Goal: Transaction & Acquisition: Purchase product/service

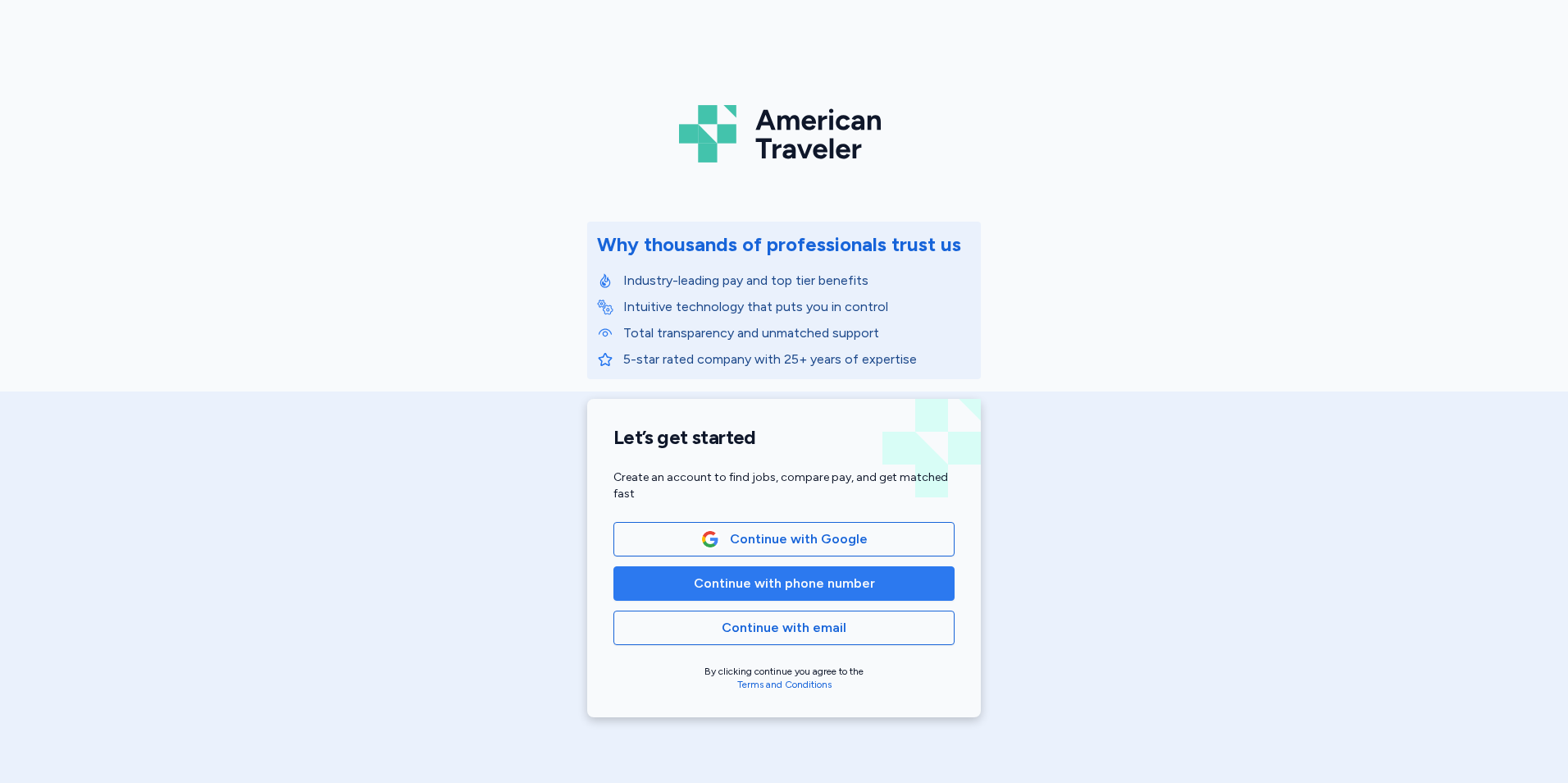
click at [746, 575] on span "Continue with phone number" at bounding box center [784, 584] width 181 height 20
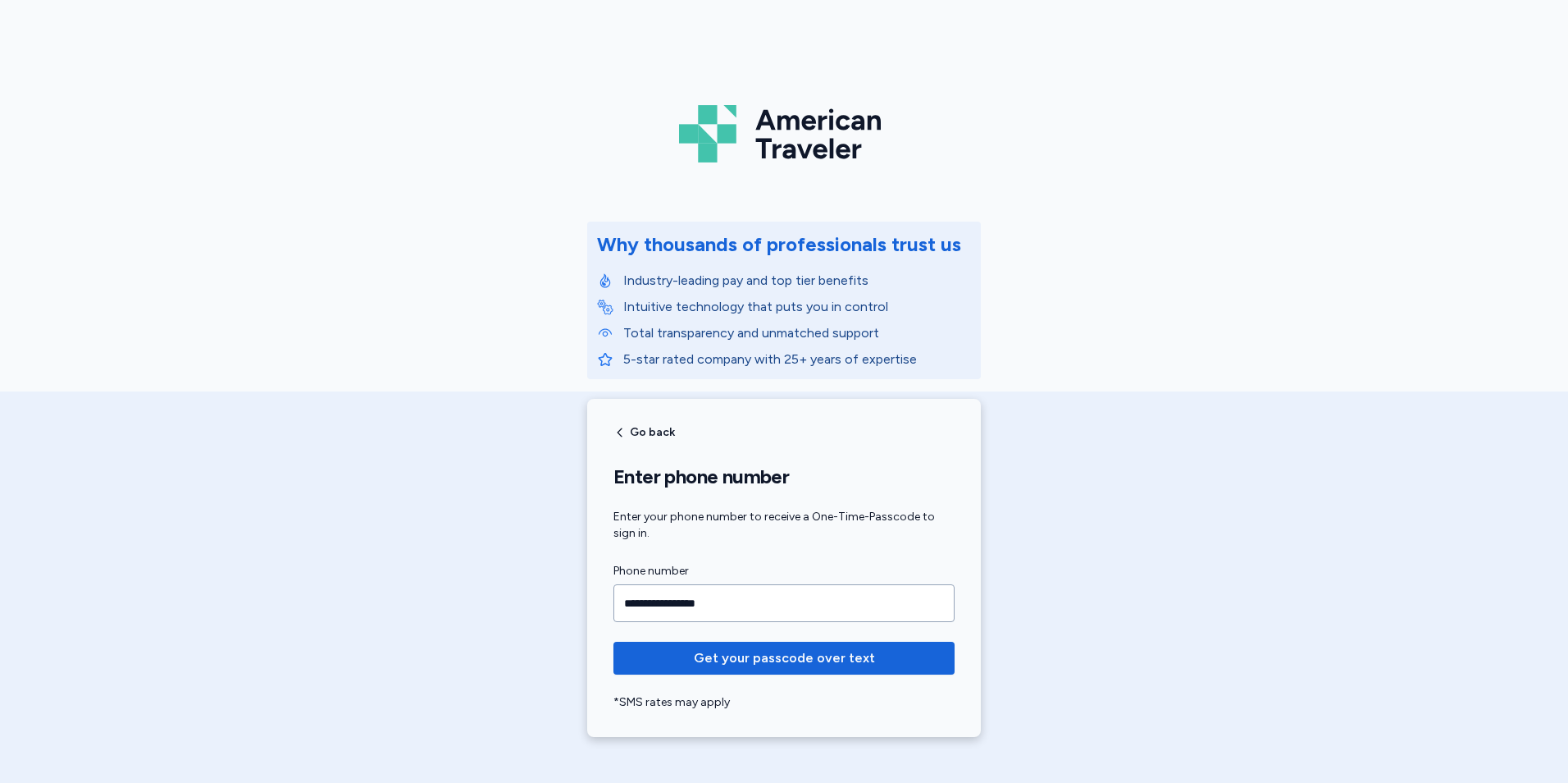
type input "**********"
click at [614, 641] on button "Get your passcode over text" at bounding box center [784, 657] width 341 height 33
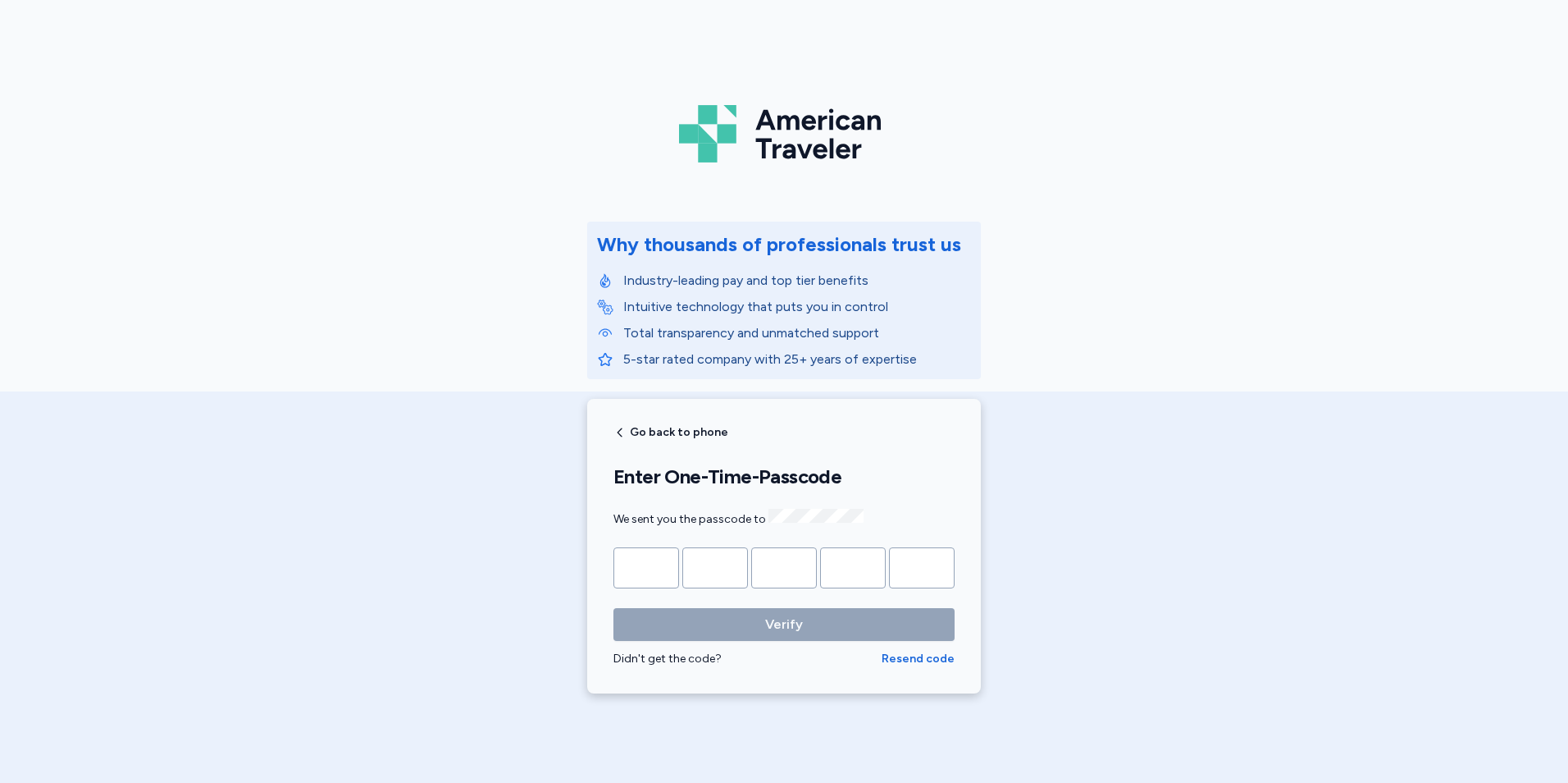
type input "*"
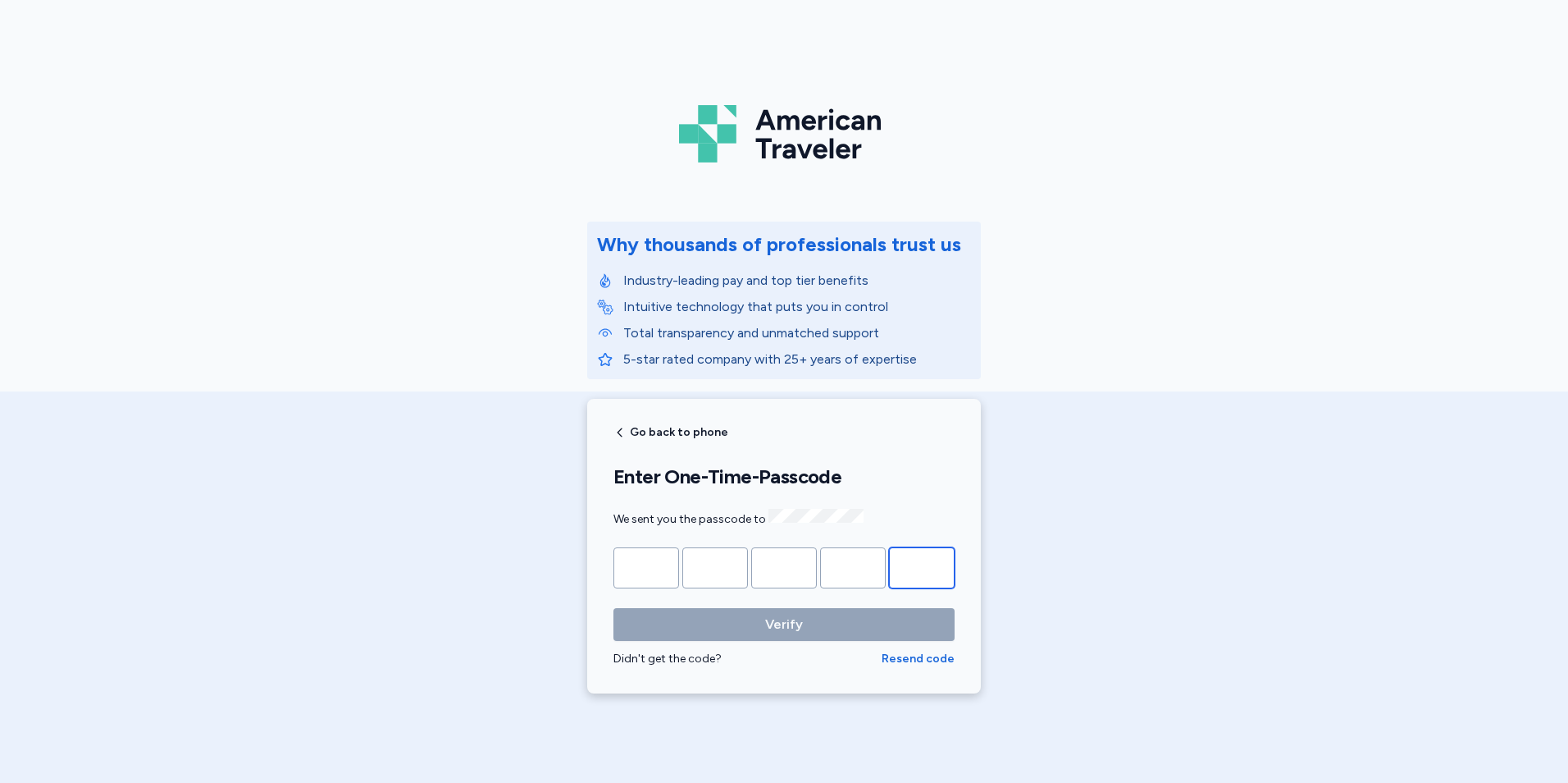
click at [614, 608] on button "Verify" at bounding box center [784, 624] width 341 height 33
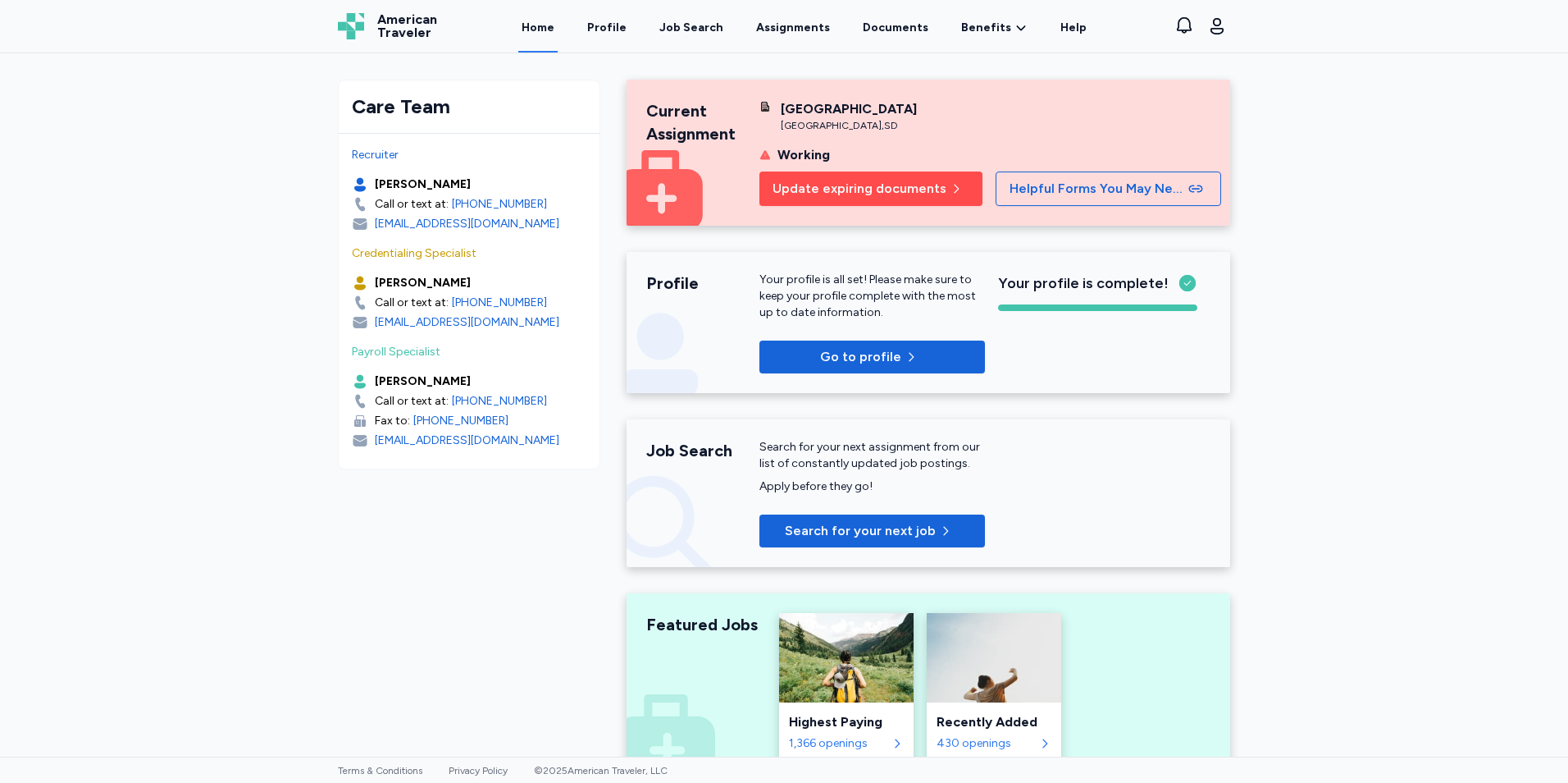
click at [819, 198] on span "Update expiring documents" at bounding box center [859, 188] width 174 height 20
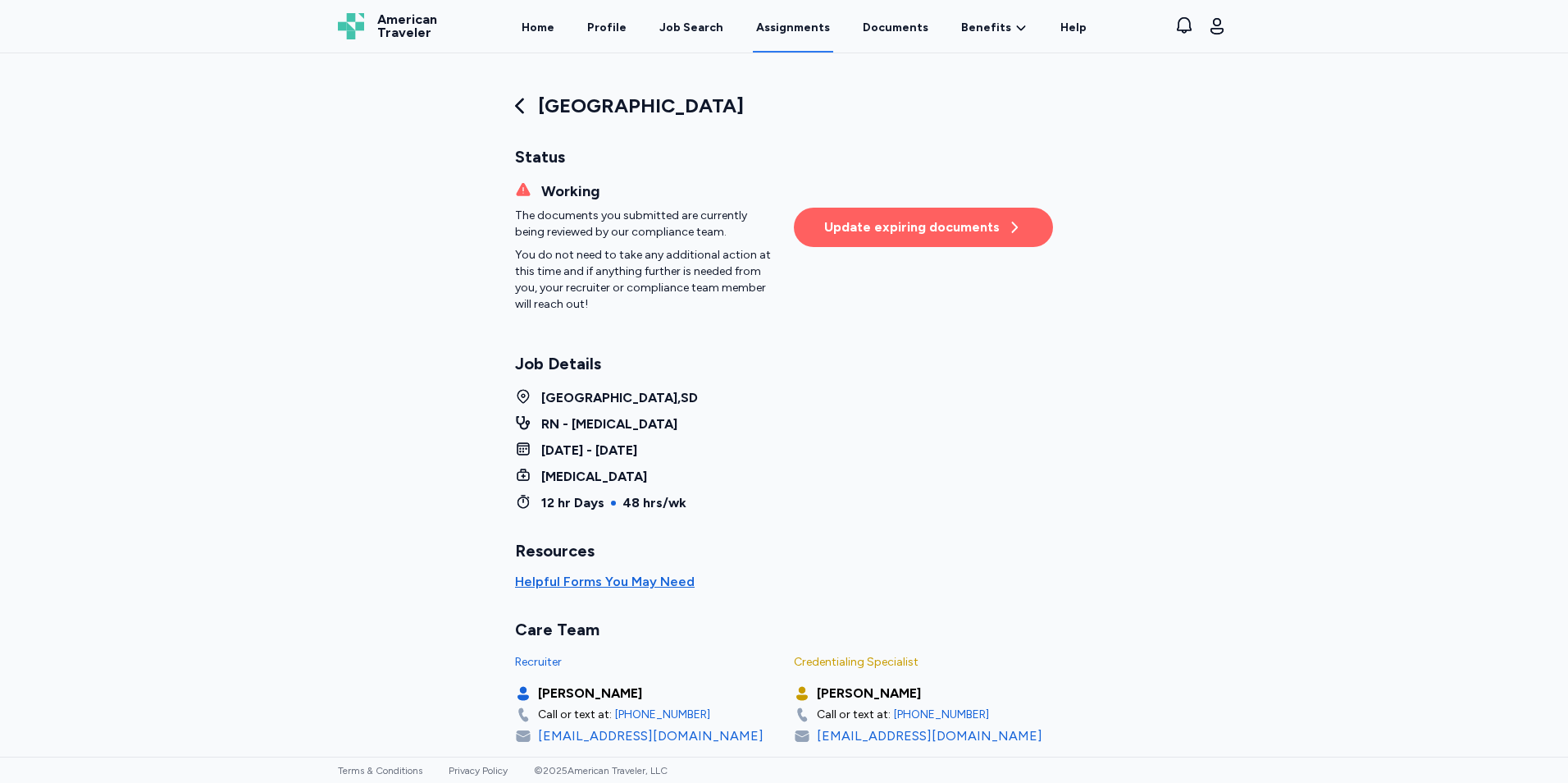
click at [985, 229] on div "Update expiring documents" at bounding box center [924, 228] width 198 height 20
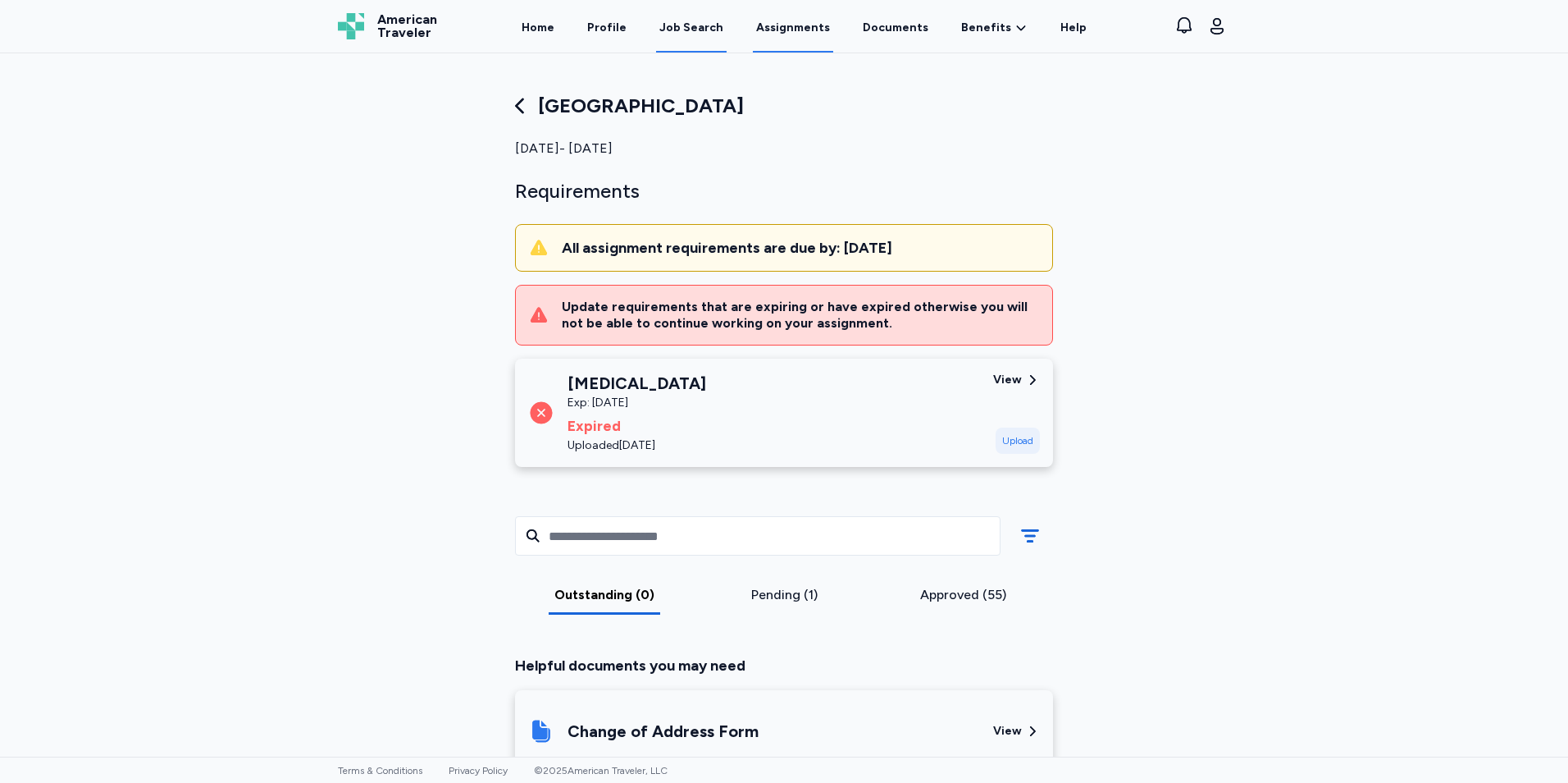
click at [711, 28] on div "Job Search" at bounding box center [691, 28] width 64 height 17
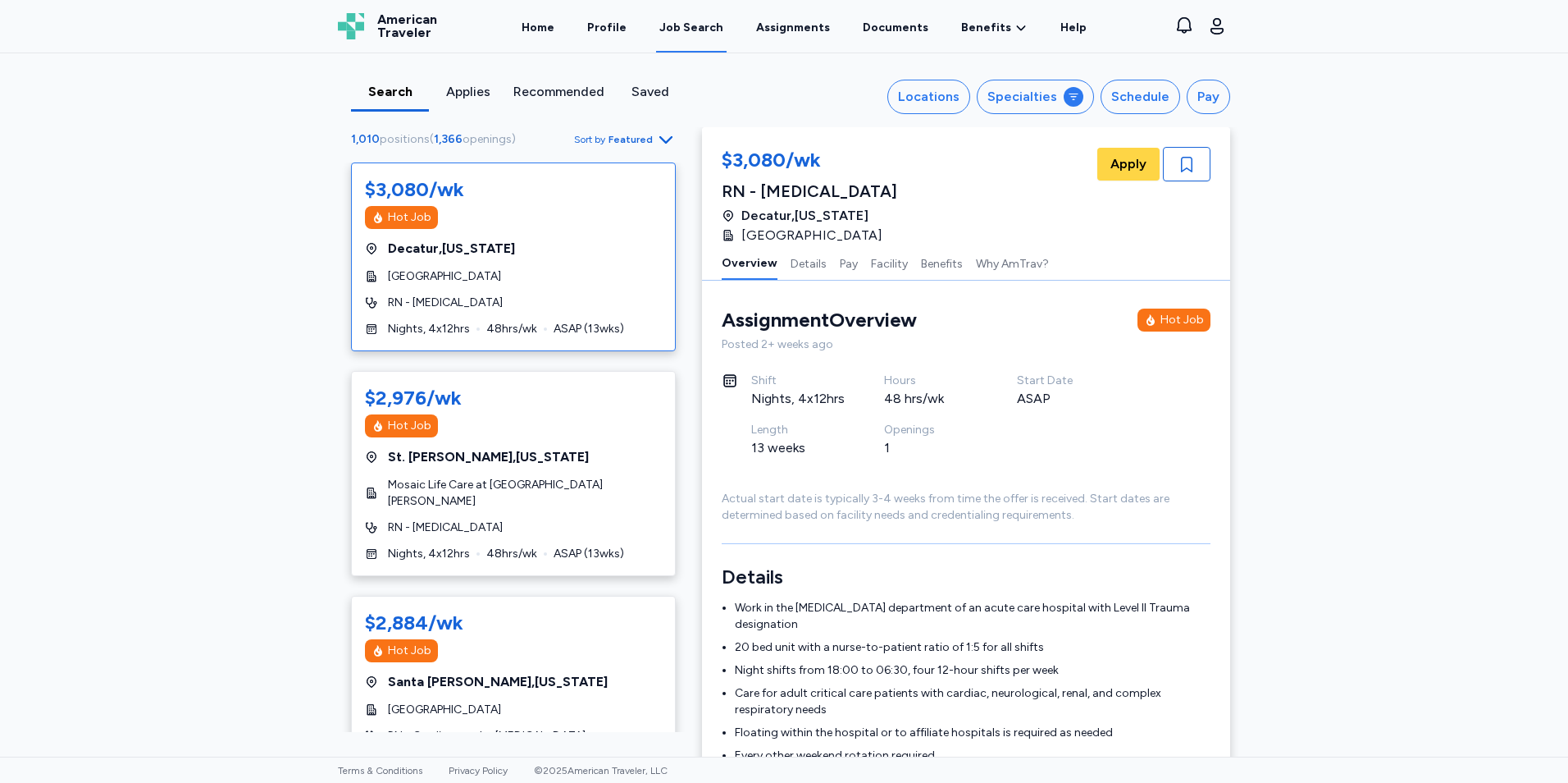
click at [624, 135] on span "Featured" at bounding box center [630, 139] width 44 height 13
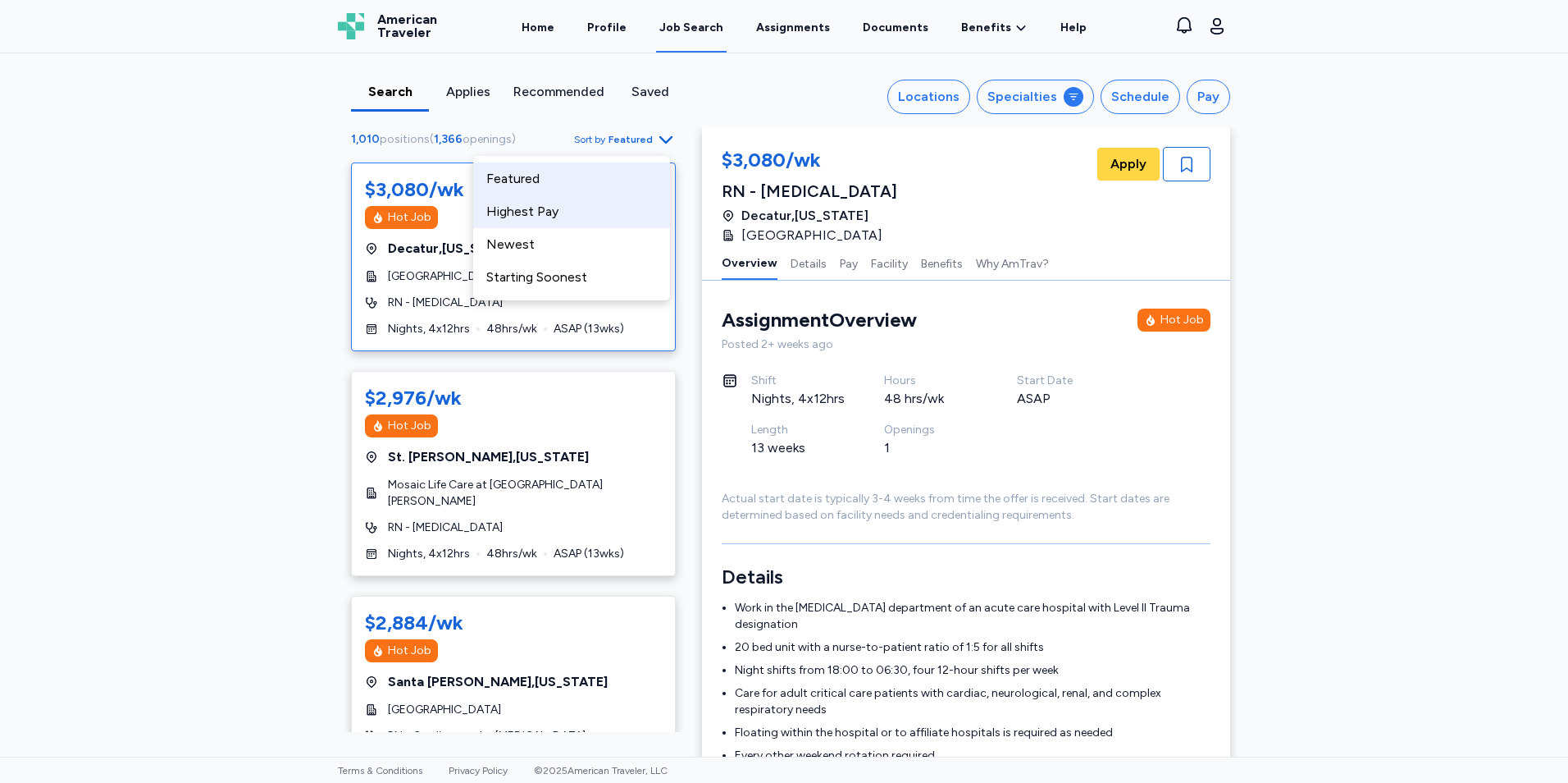
click at [572, 210] on div "Highest Pay" at bounding box center [572, 211] width 197 height 33
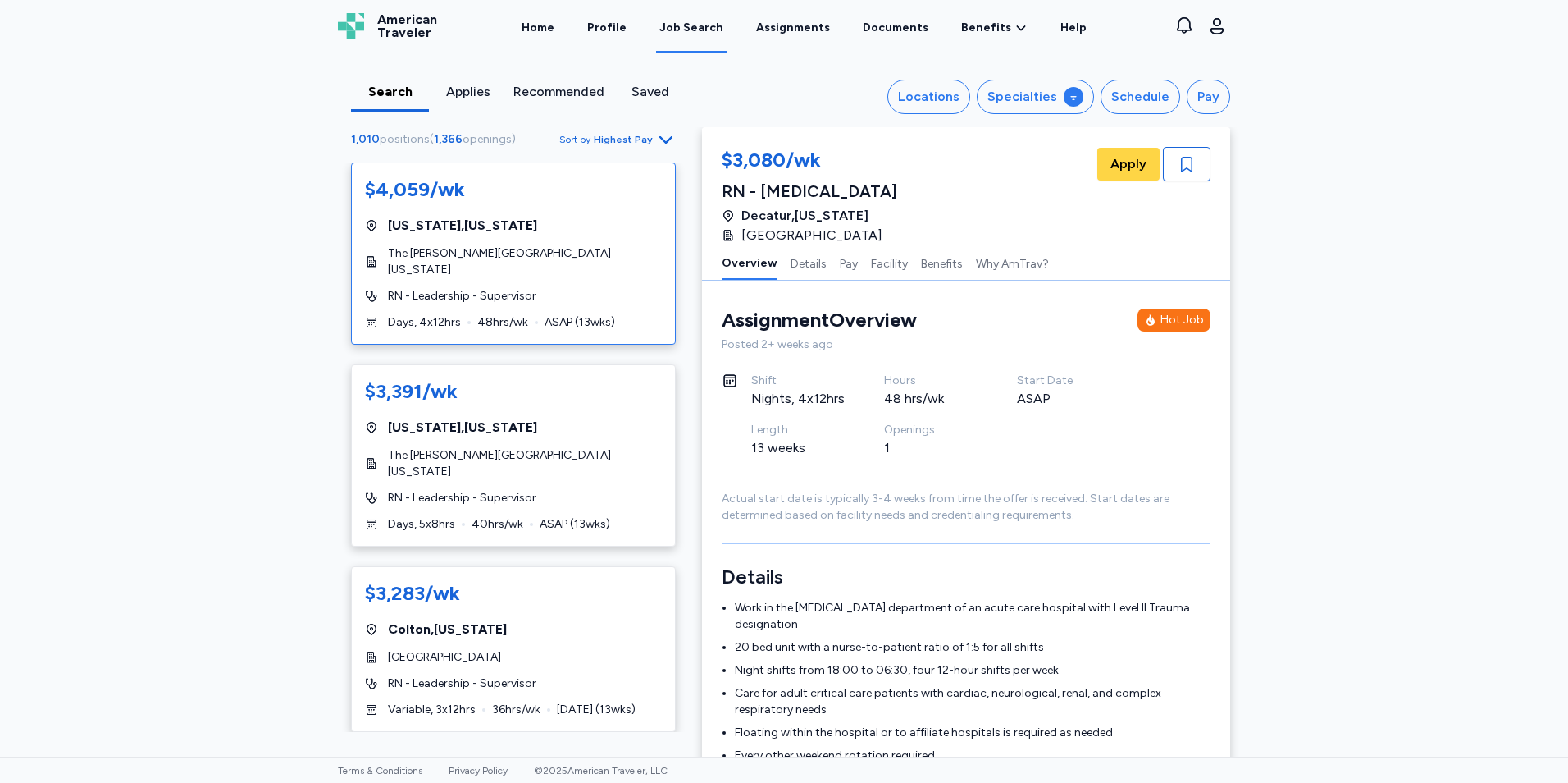
click at [443, 216] on span "[US_STATE] , [US_STATE]" at bounding box center [462, 226] width 149 height 20
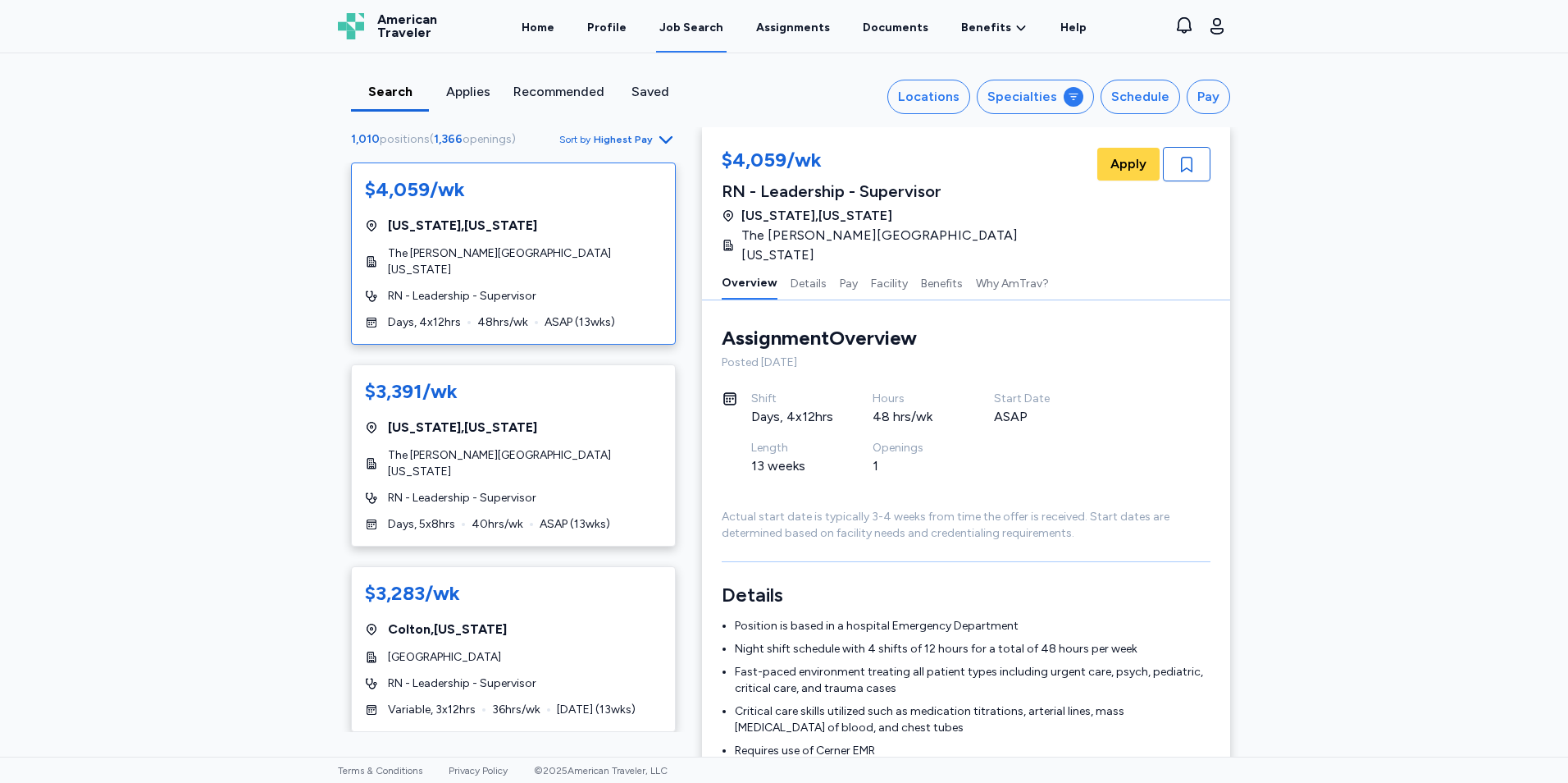
click at [541, 264] on div "$4,059/wk [US_STATE] , [US_STATE] [GEOGRAPHIC_DATA][PERSON_NAME][US_STATE] RN -…" at bounding box center [513, 253] width 325 height 182
click at [430, 190] on div "$4,059/wk" at bounding box center [415, 189] width 100 height 26
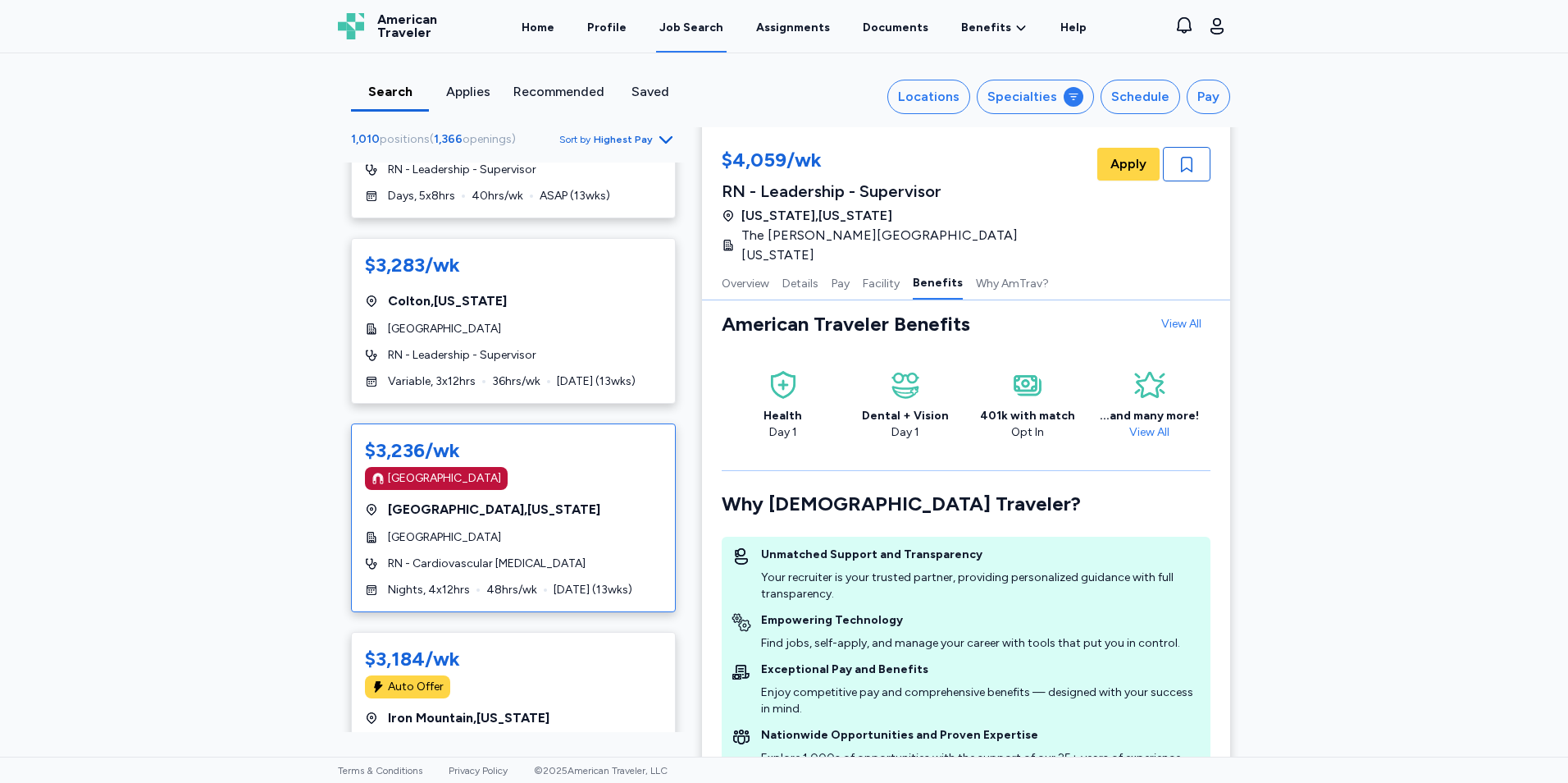
scroll to position [410, 0]
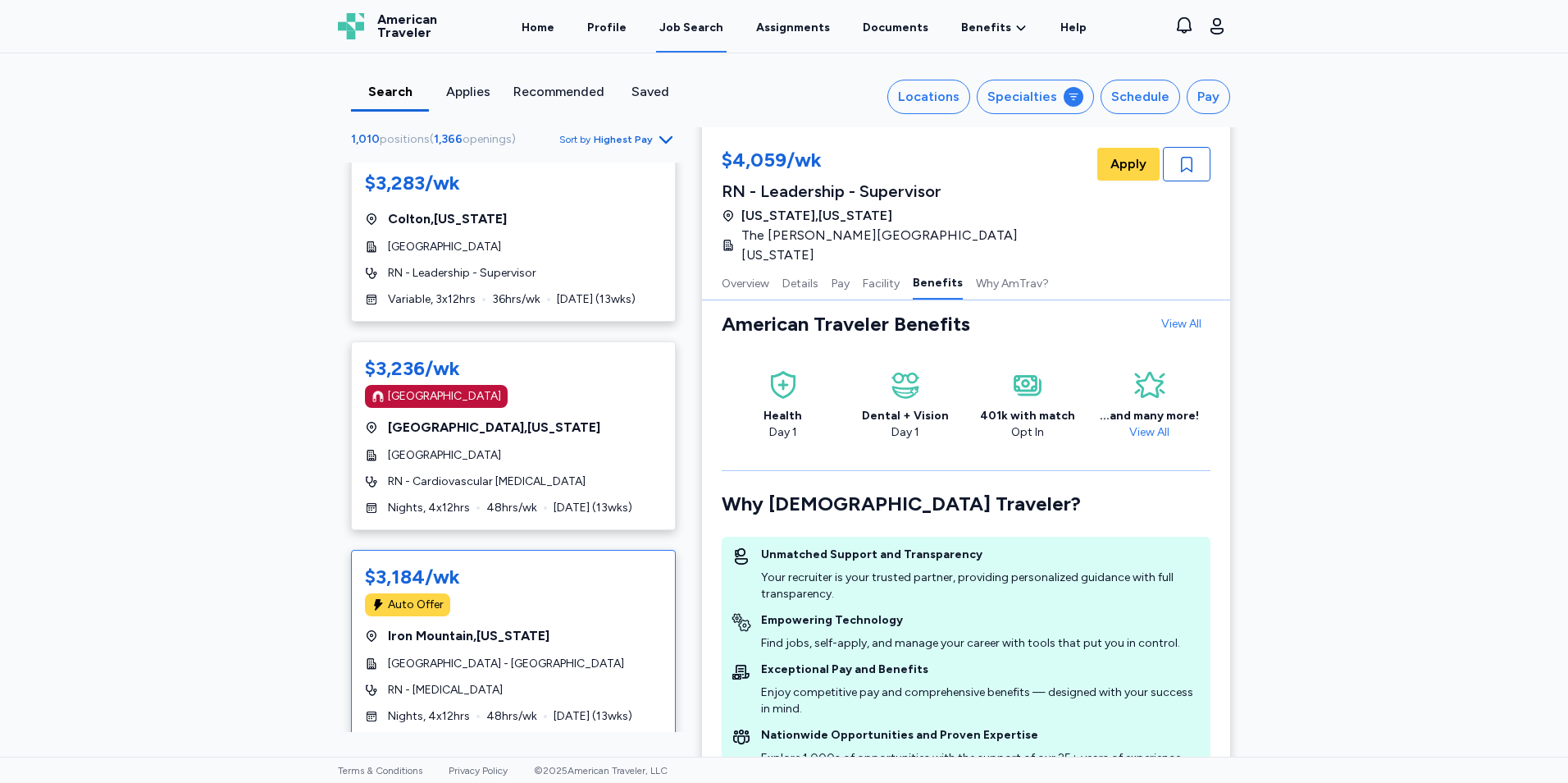
click at [545, 617] on div "$3,184/wk Auto Offer [GEOGRAPHIC_DATA] , [US_STATE][GEOGRAPHIC_DATA] - [PERSON_…" at bounding box center [513, 644] width 325 height 188
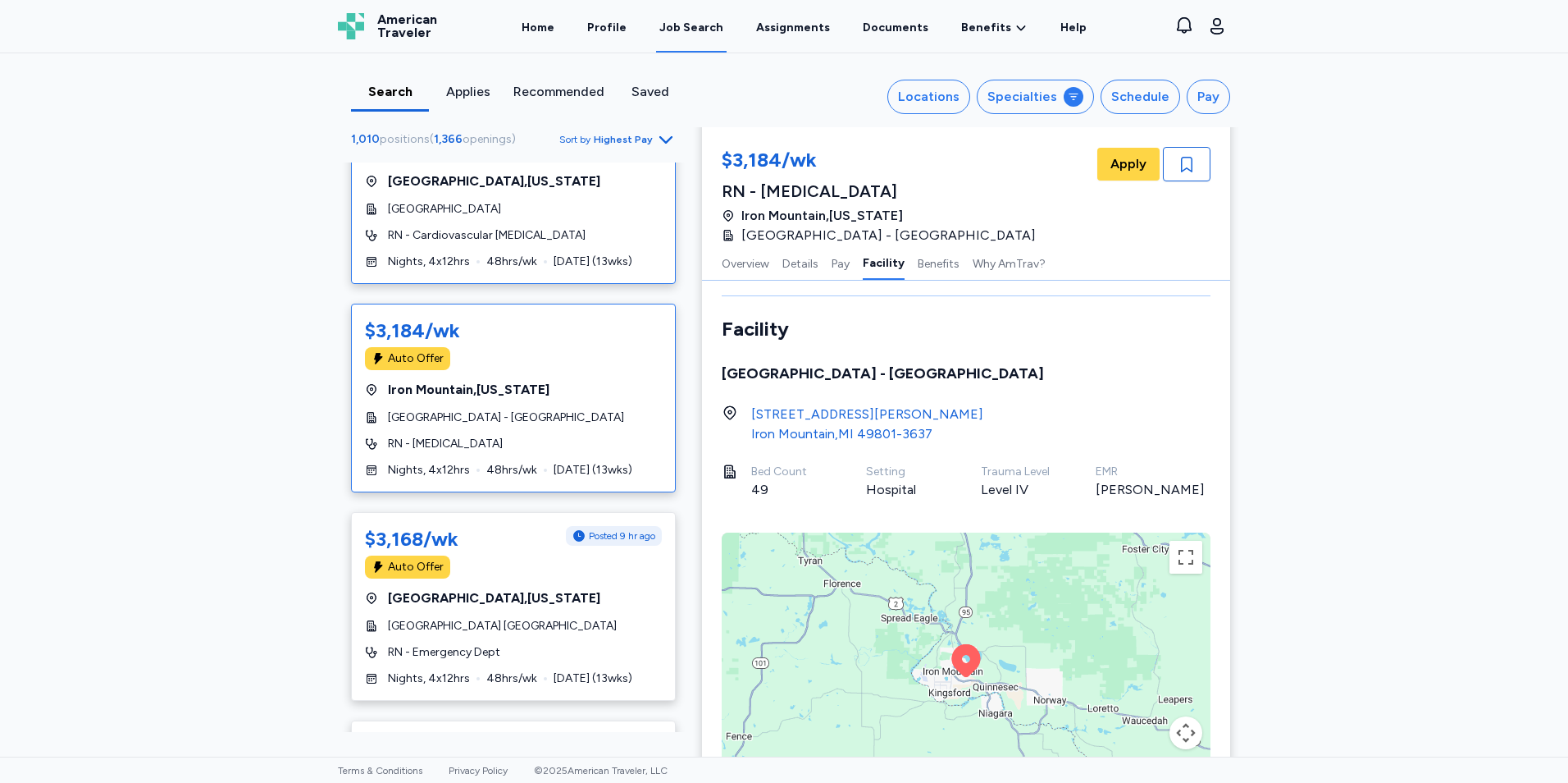
scroll to position [738, 0]
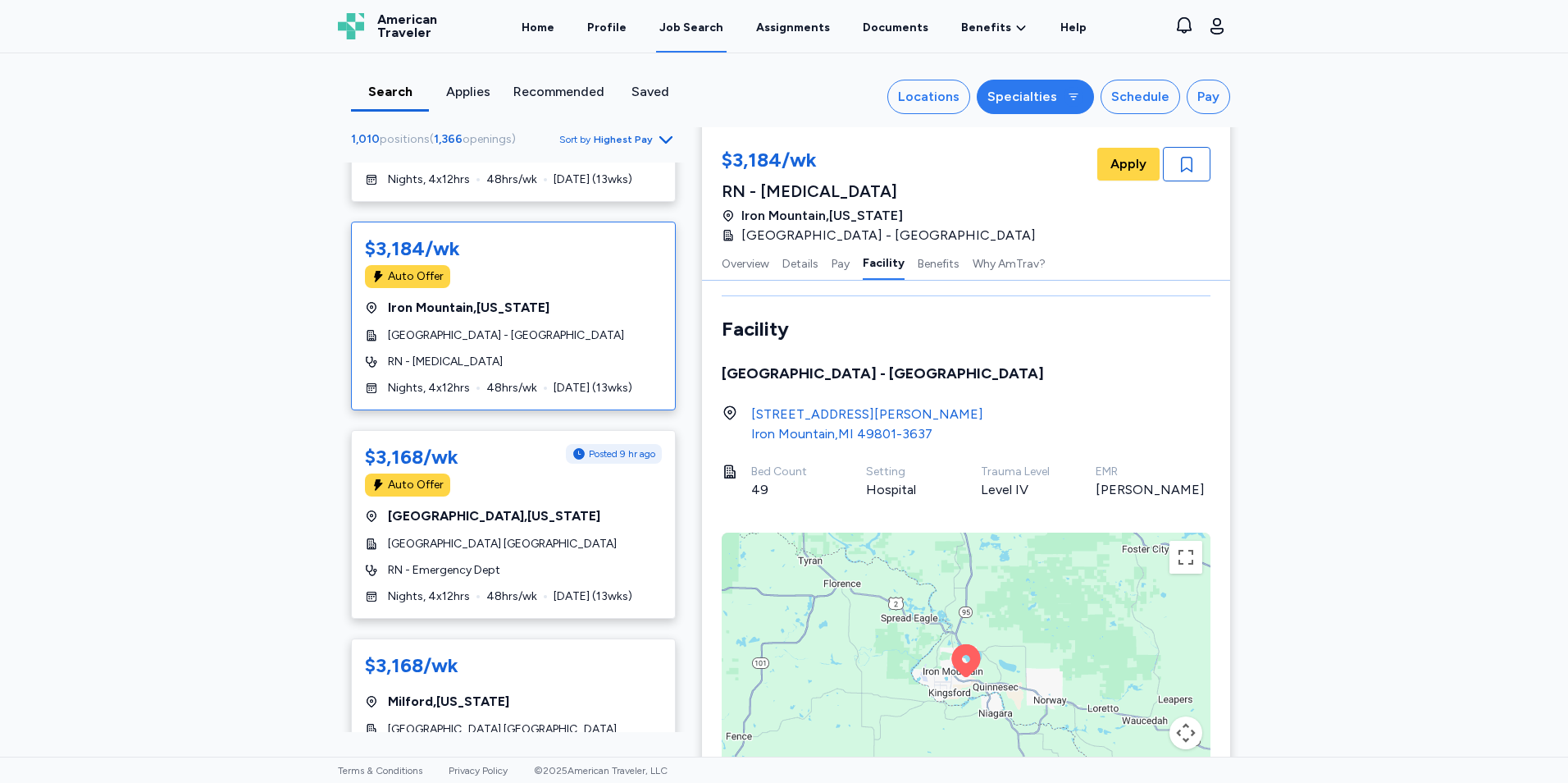
click at [1074, 86] on button "Specialties" at bounding box center [1035, 96] width 118 height 34
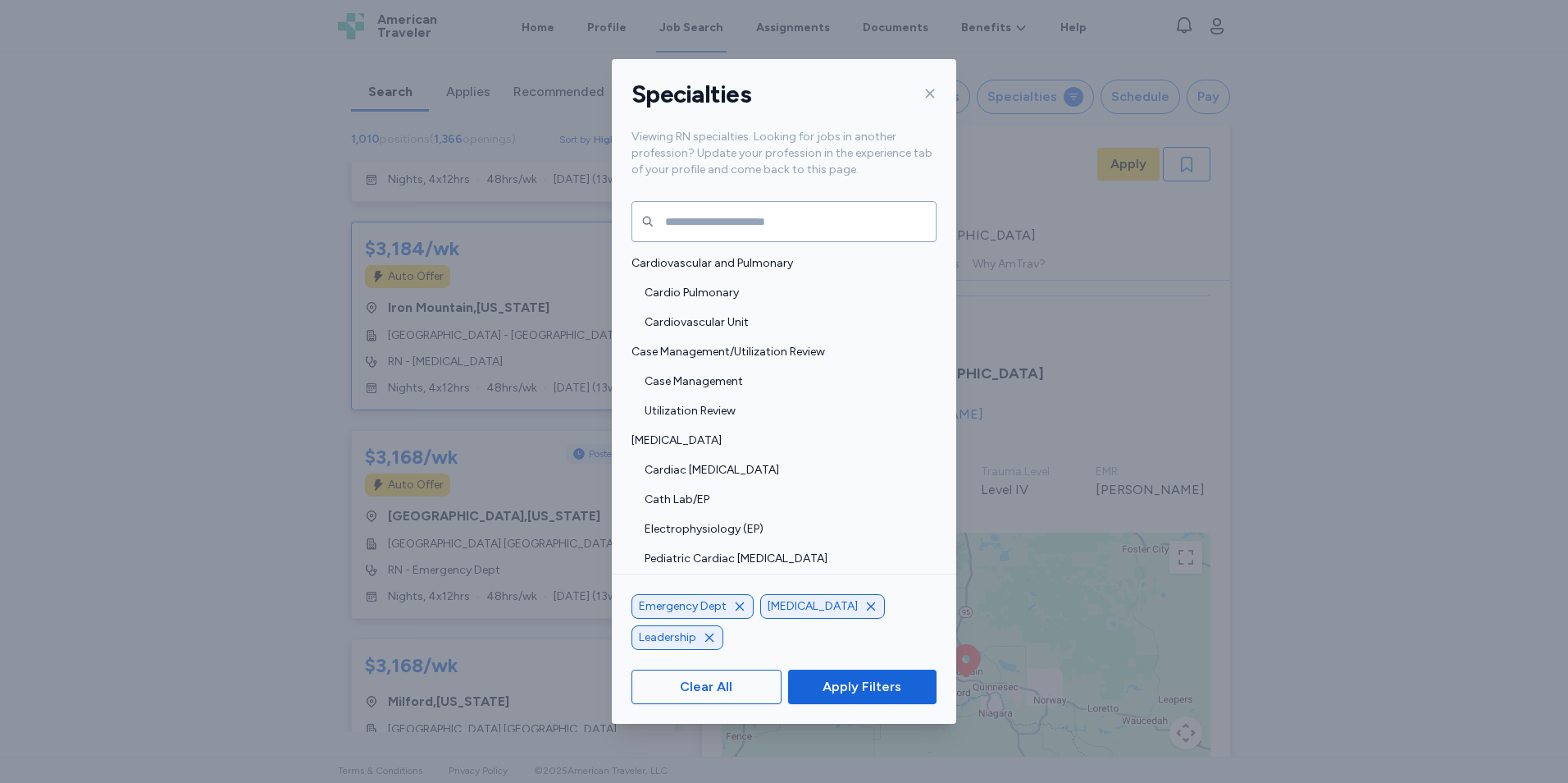
click at [738, 610] on icon "button" at bounding box center [740, 606] width 8 height 8
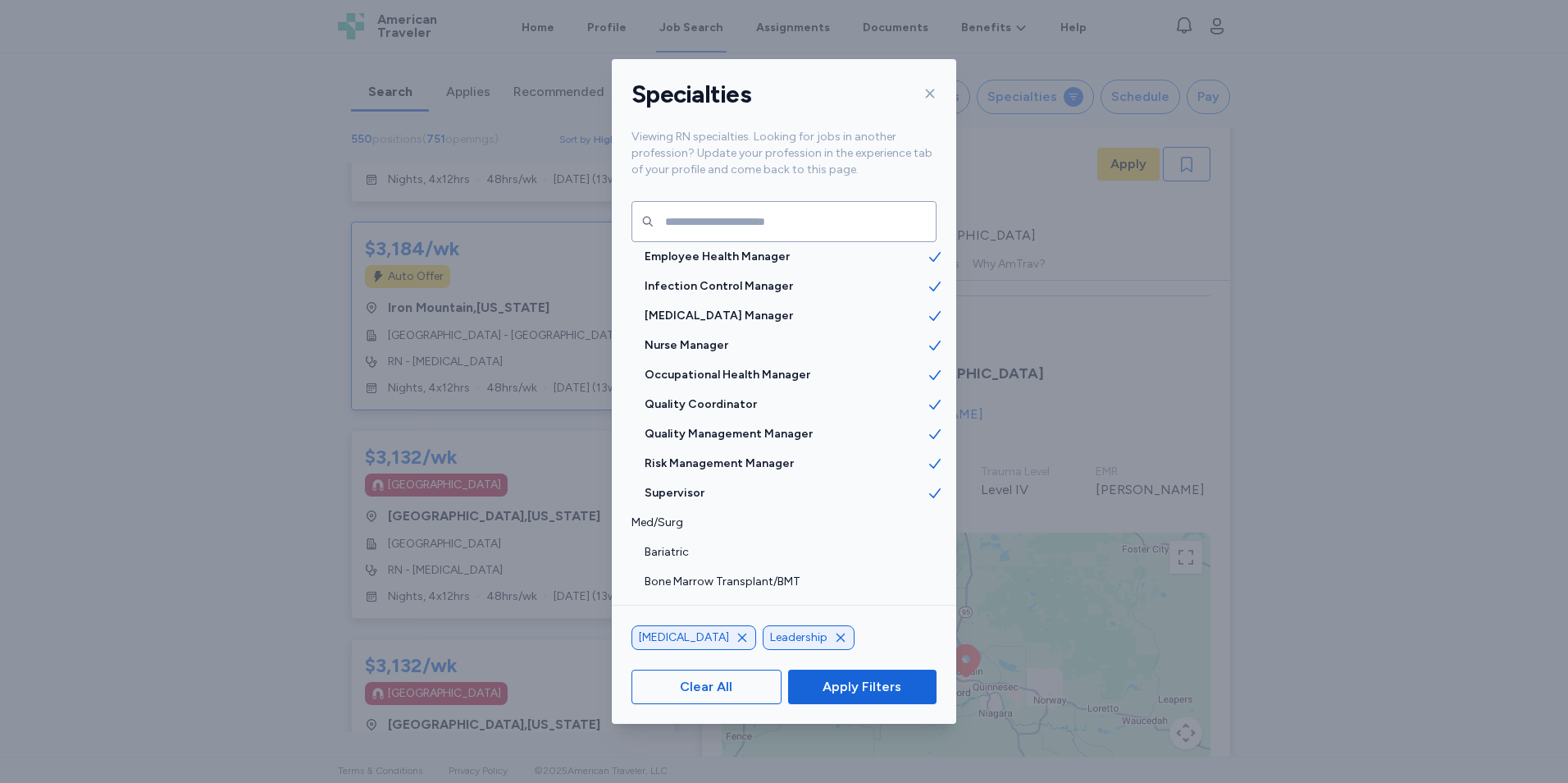
scroll to position [1395, 0]
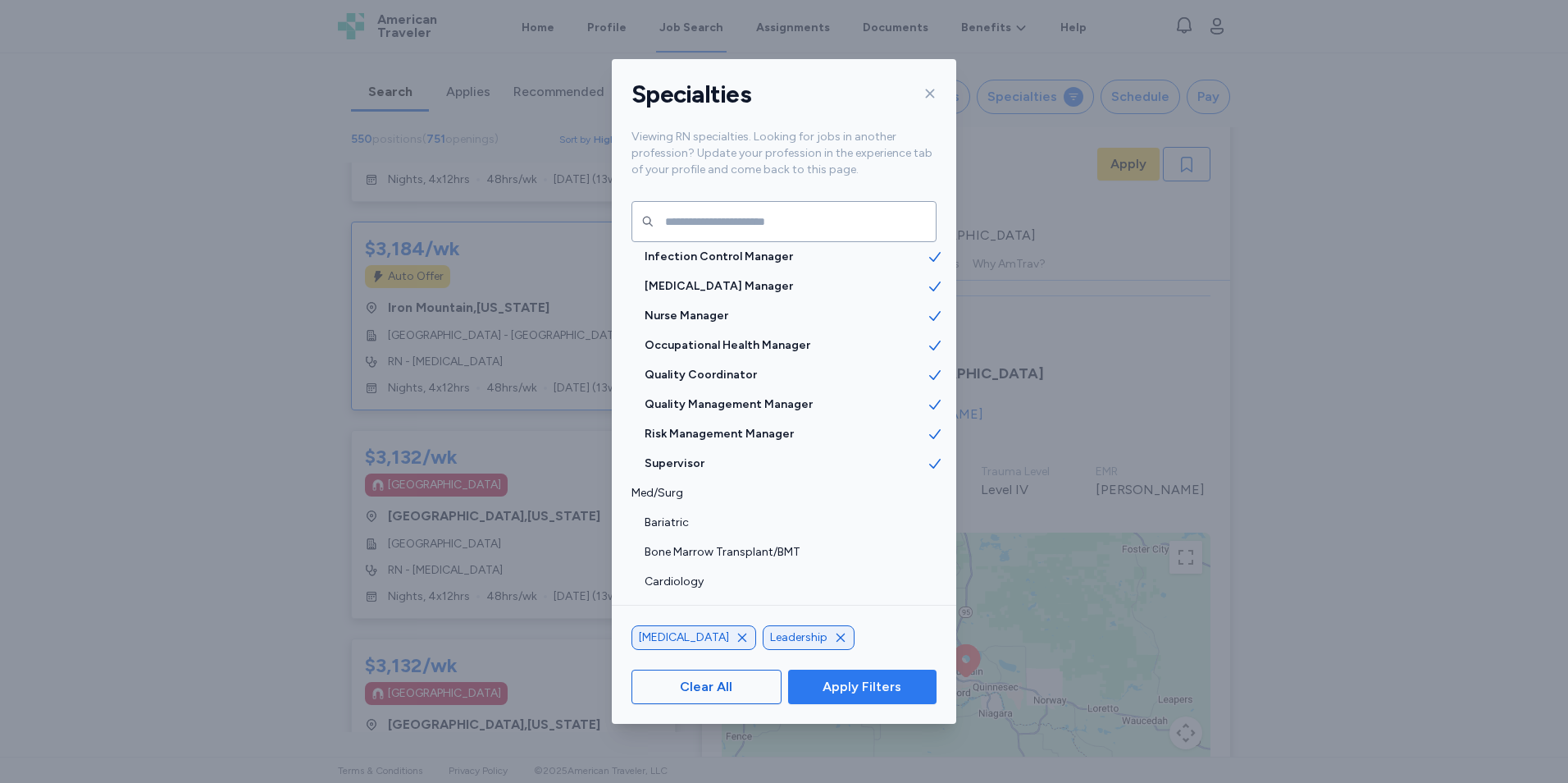
click at [857, 681] on span "Apply Filters" at bounding box center [862, 687] width 78 height 20
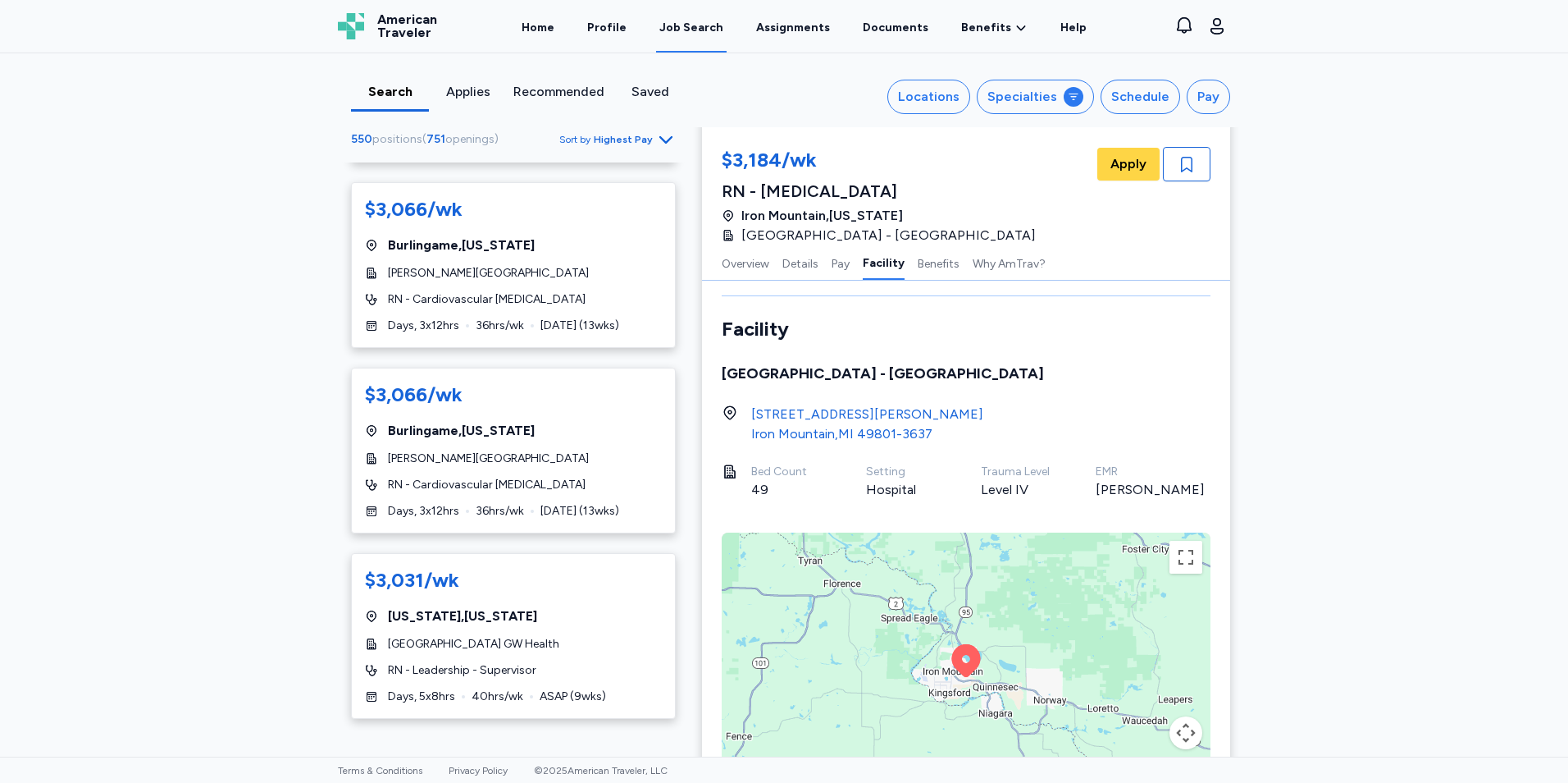
scroll to position [2215, 0]
click at [612, 565] on div "$3,031/wk" at bounding box center [513, 578] width 297 height 26
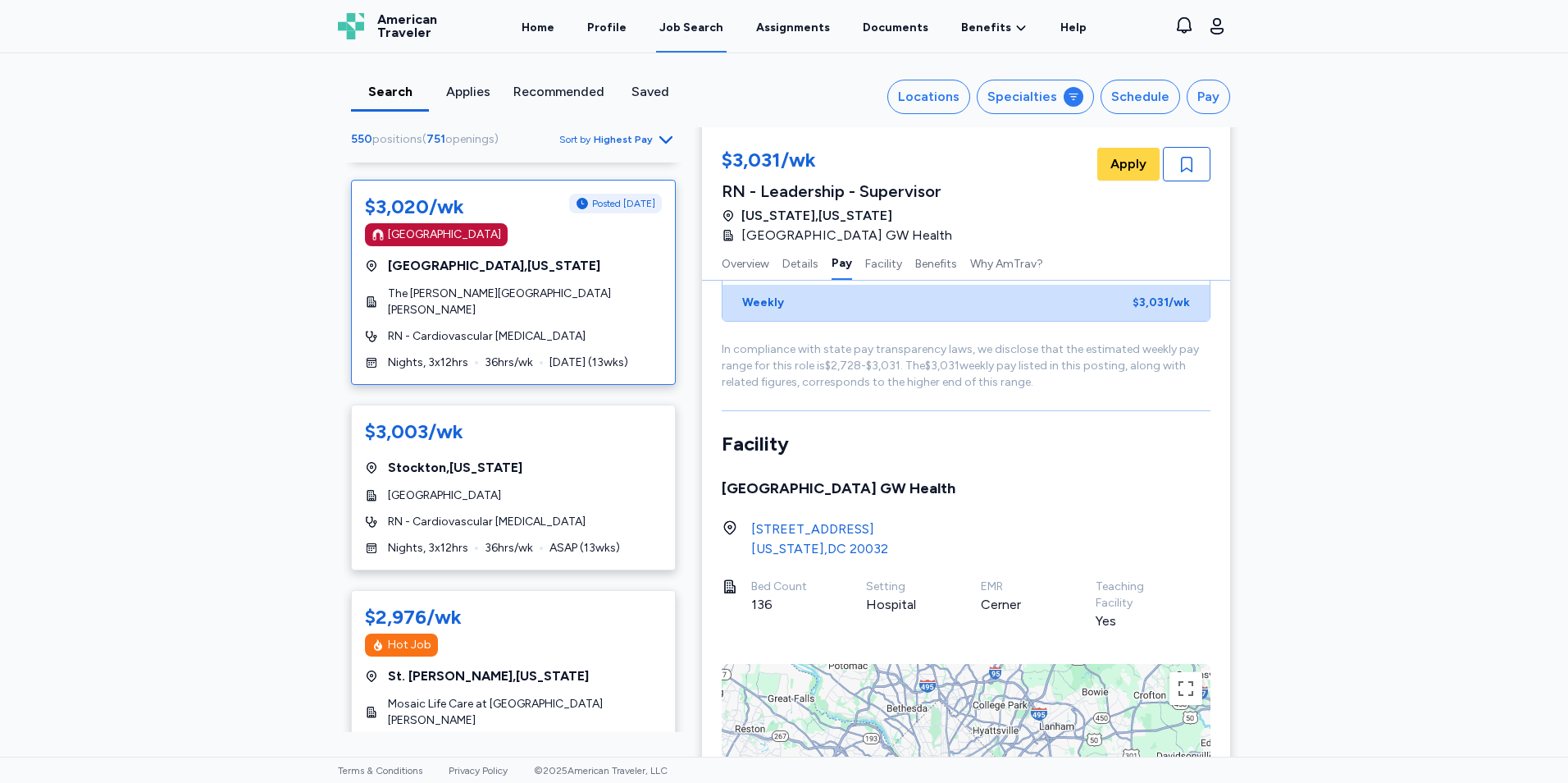
scroll to position [2789, 0]
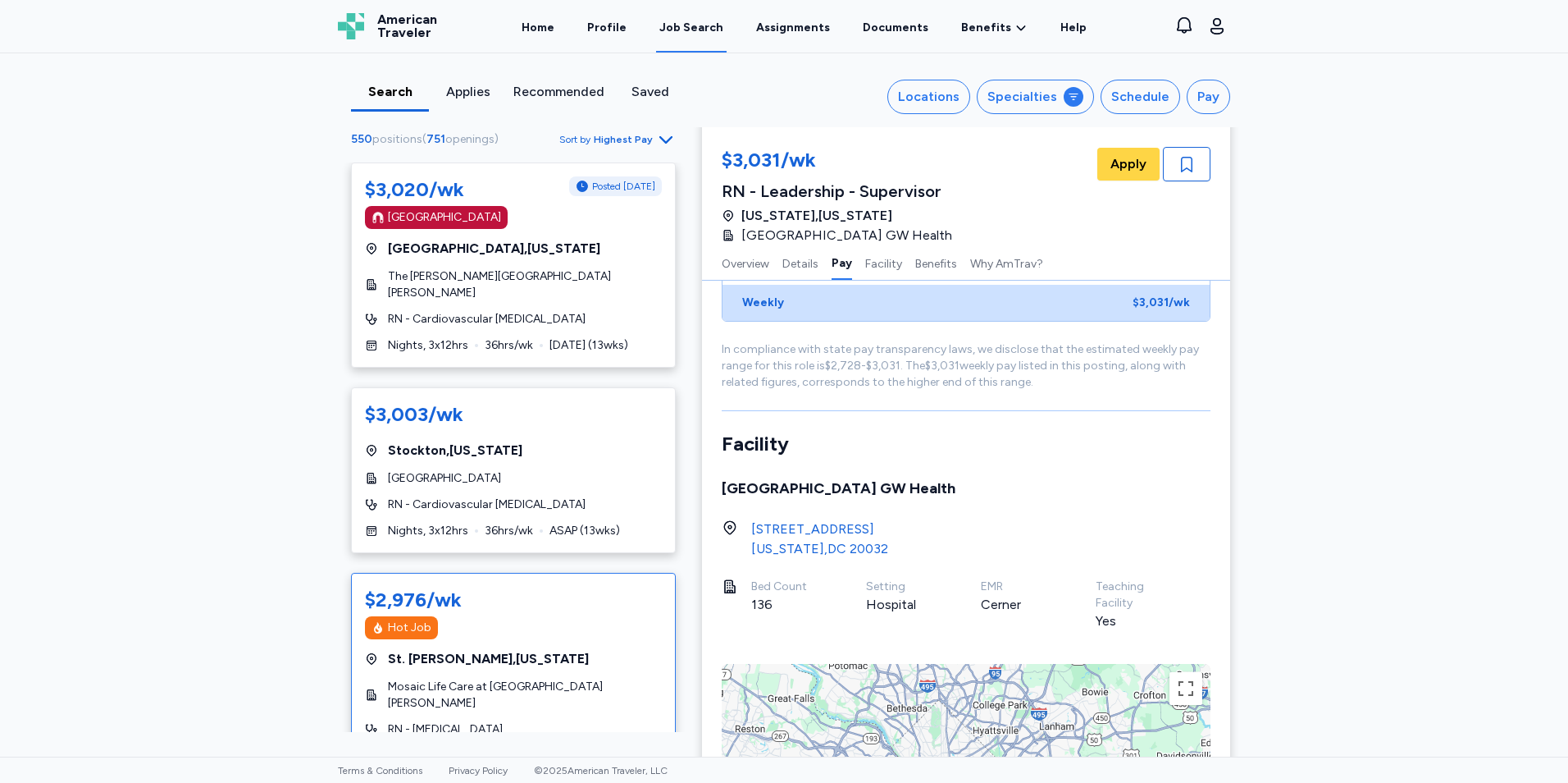
click at [483, 654] on div "$2,976/wk Hot Job [GEOGRAPHIC_DATA][PERSON_NAME] , [US_STATE] Mosaic Life Care …" at bounding box center [513, 675] width 325 height 205
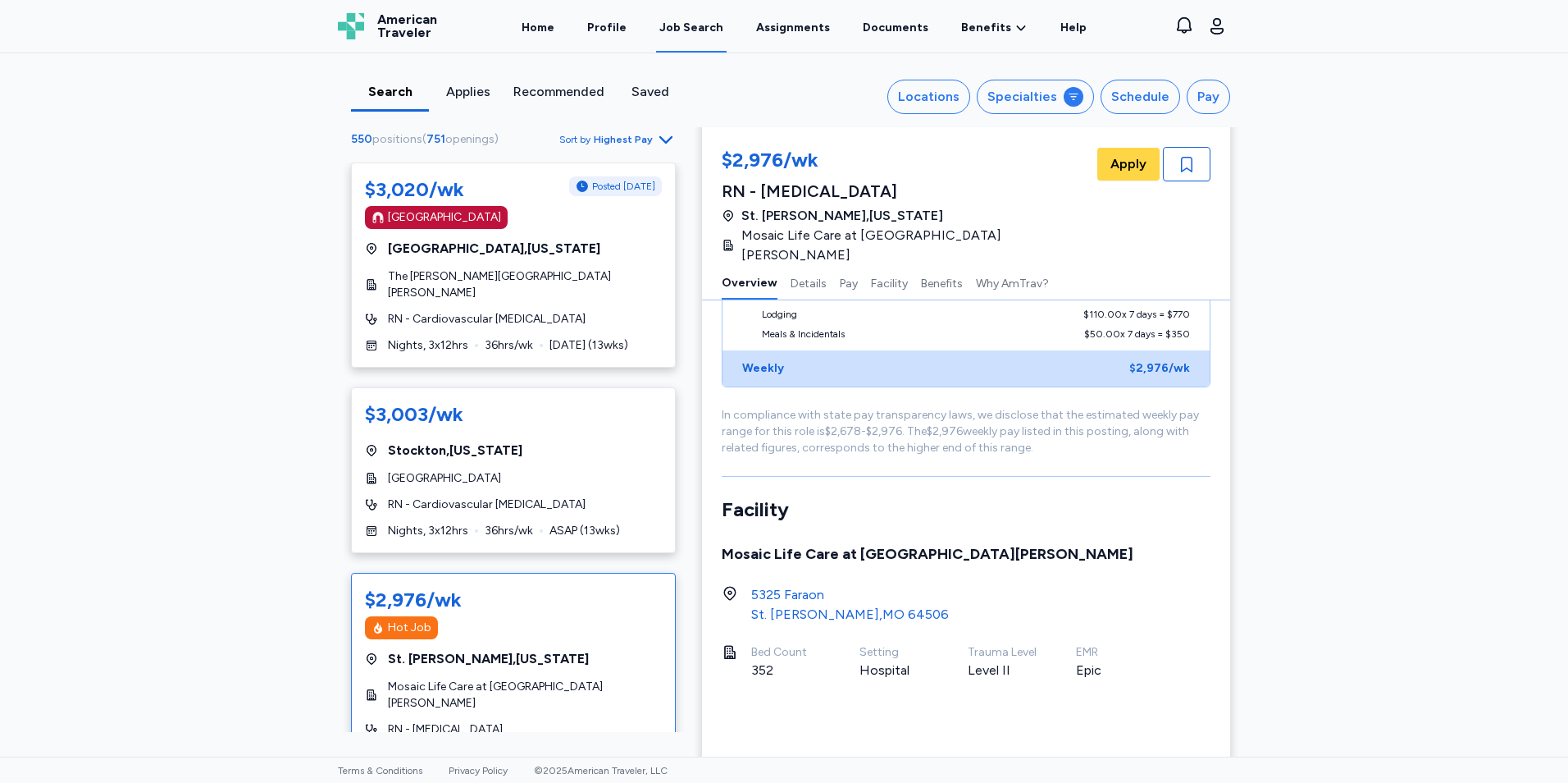
scroll to position [2, 0]
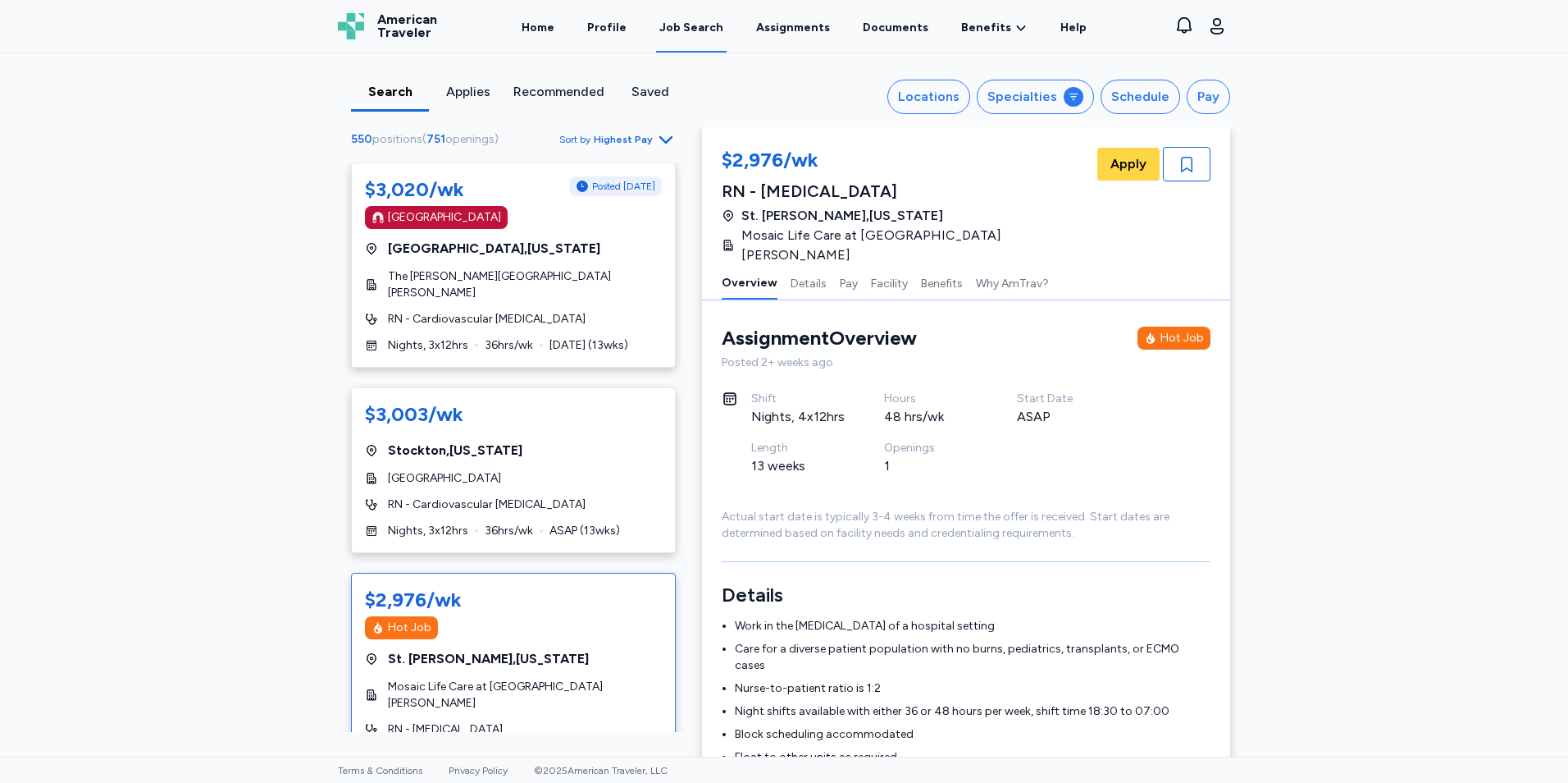
click at [500, 679] on span "Mosaic Life Care at [GEOGRAPHIC_DATA][PERSON_NAME]" at bounding box center [524, 695] width 274 height 33
click at [471, 649] on span "[GEOGRAPHIC_DATA][PERSON_NAME] , [US_STATE]" at bounding box center [488, 659] width 201 height 20
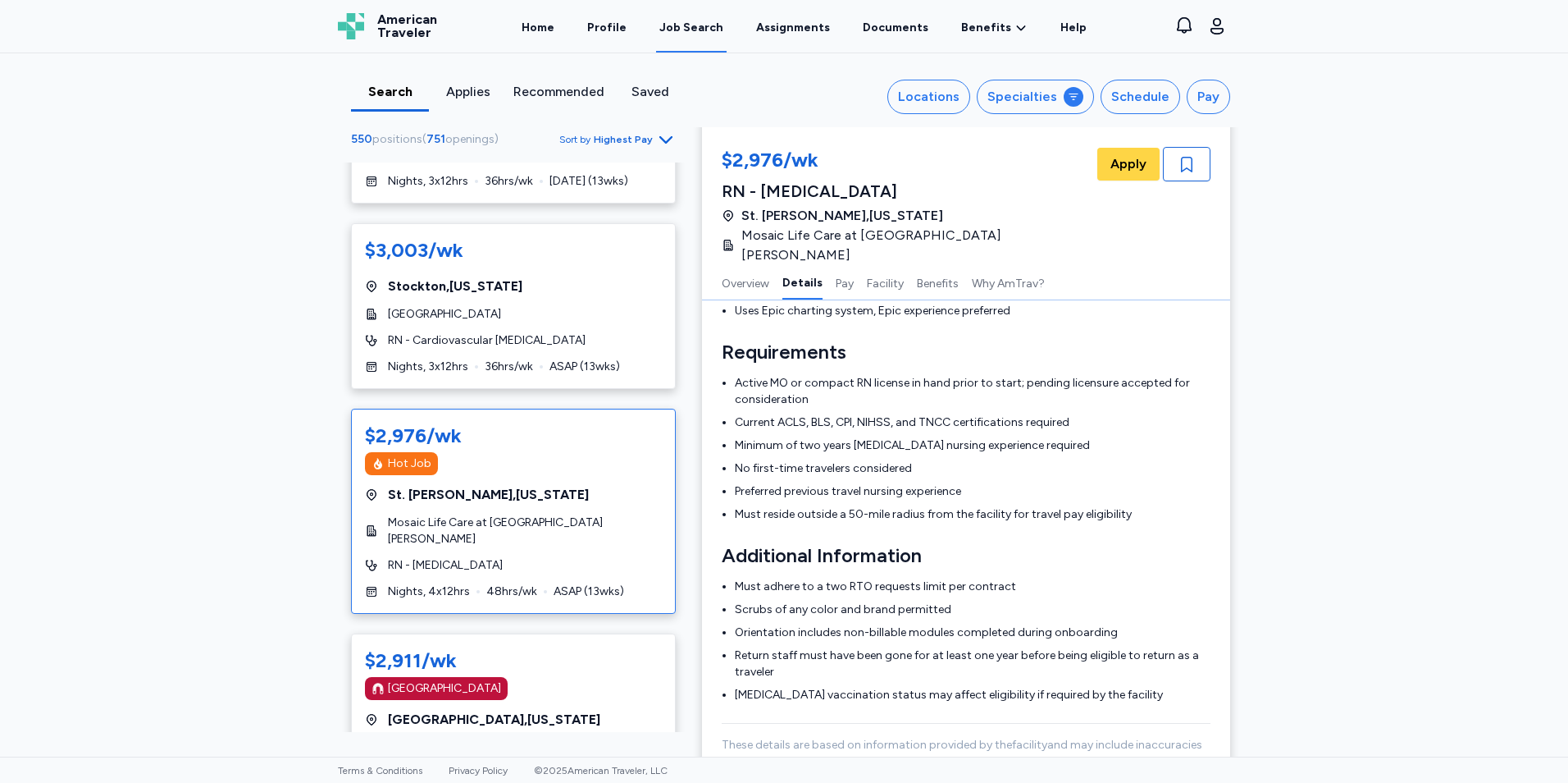
scroll to position [3035, 0]
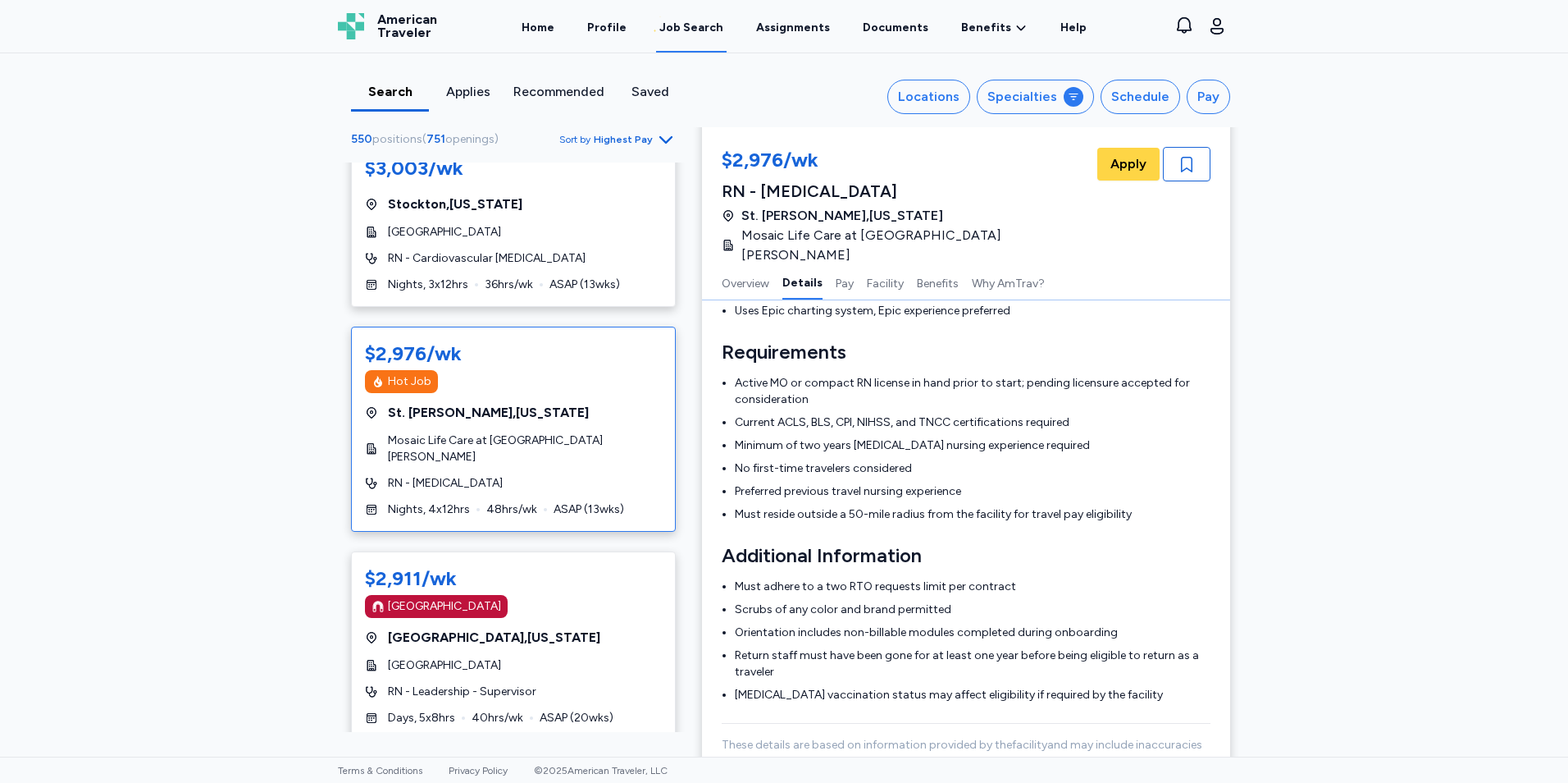
click at [547, 614] on div "$2,911/wk [GEOGRAPHIC_DATA] [GEOGRAPHIC_DATA] , [US_STATE][GEOGRAPHIC_DATA] RN …" at bounding box center [513, 645] width 325 height 188
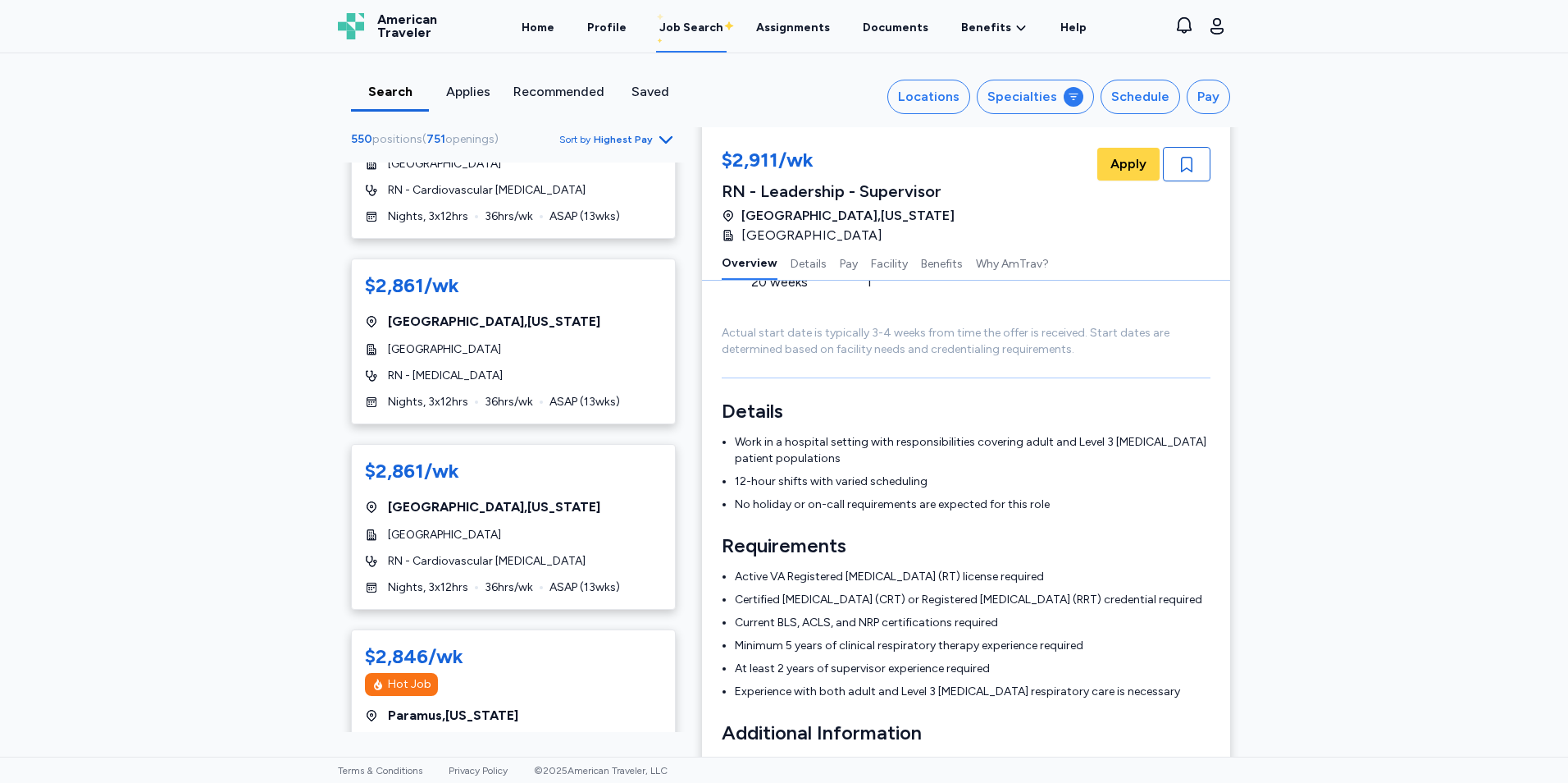
scroll to position [5087, 0]
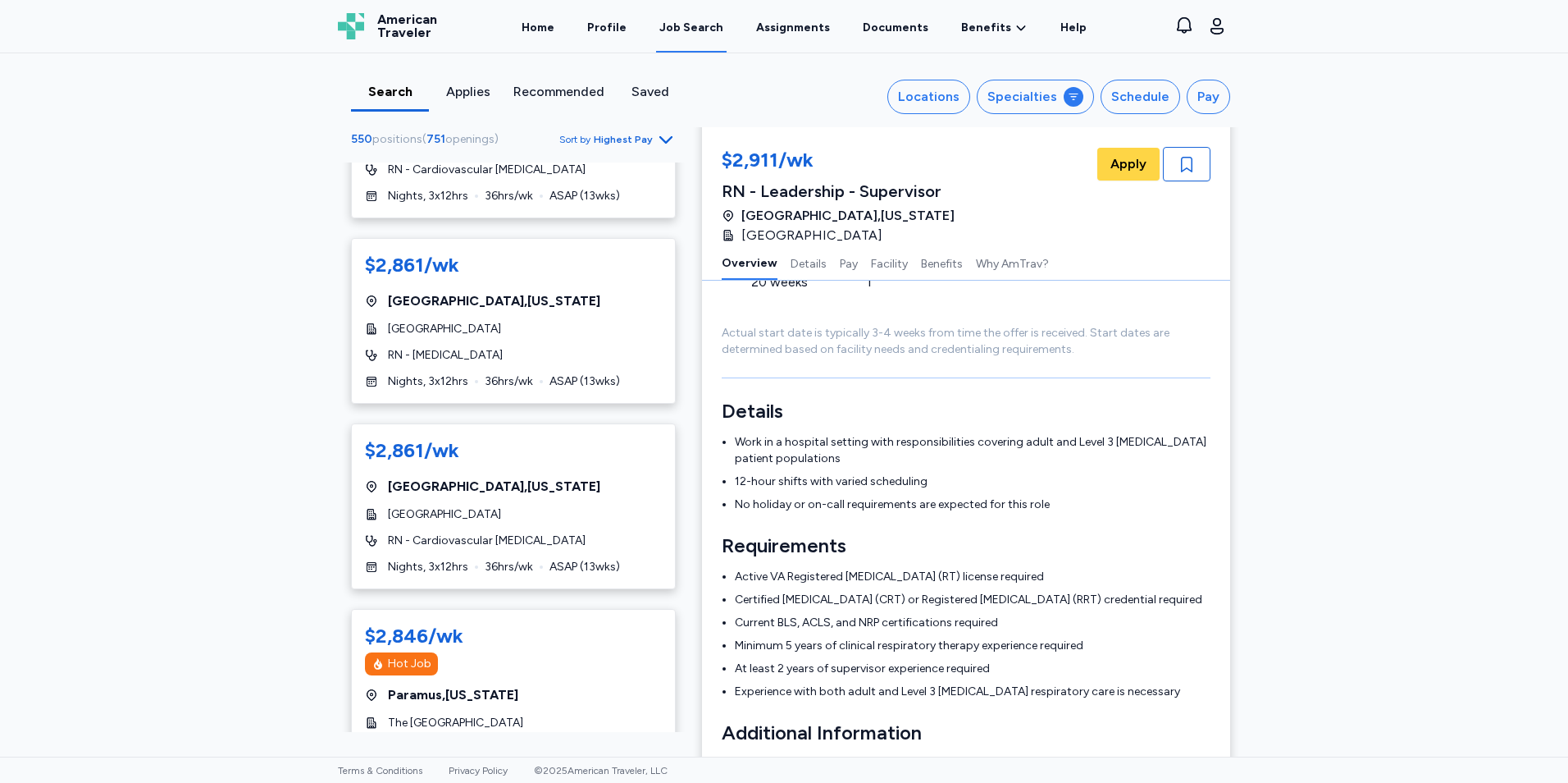
click at [623, 652] on div "Hot Job" at bounding box center [513, 664] width 297 height 23
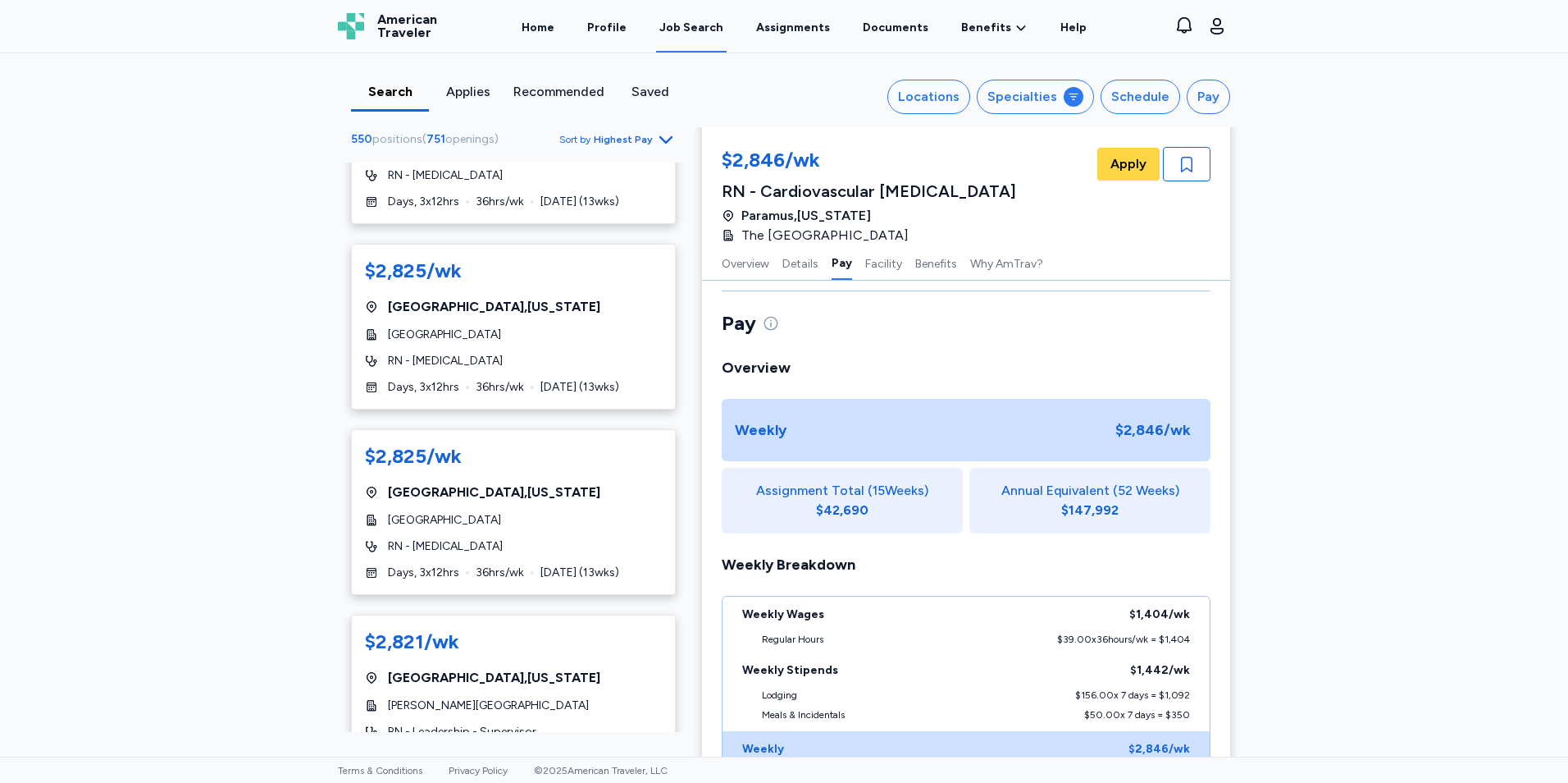
scroll to position [5907, 0]
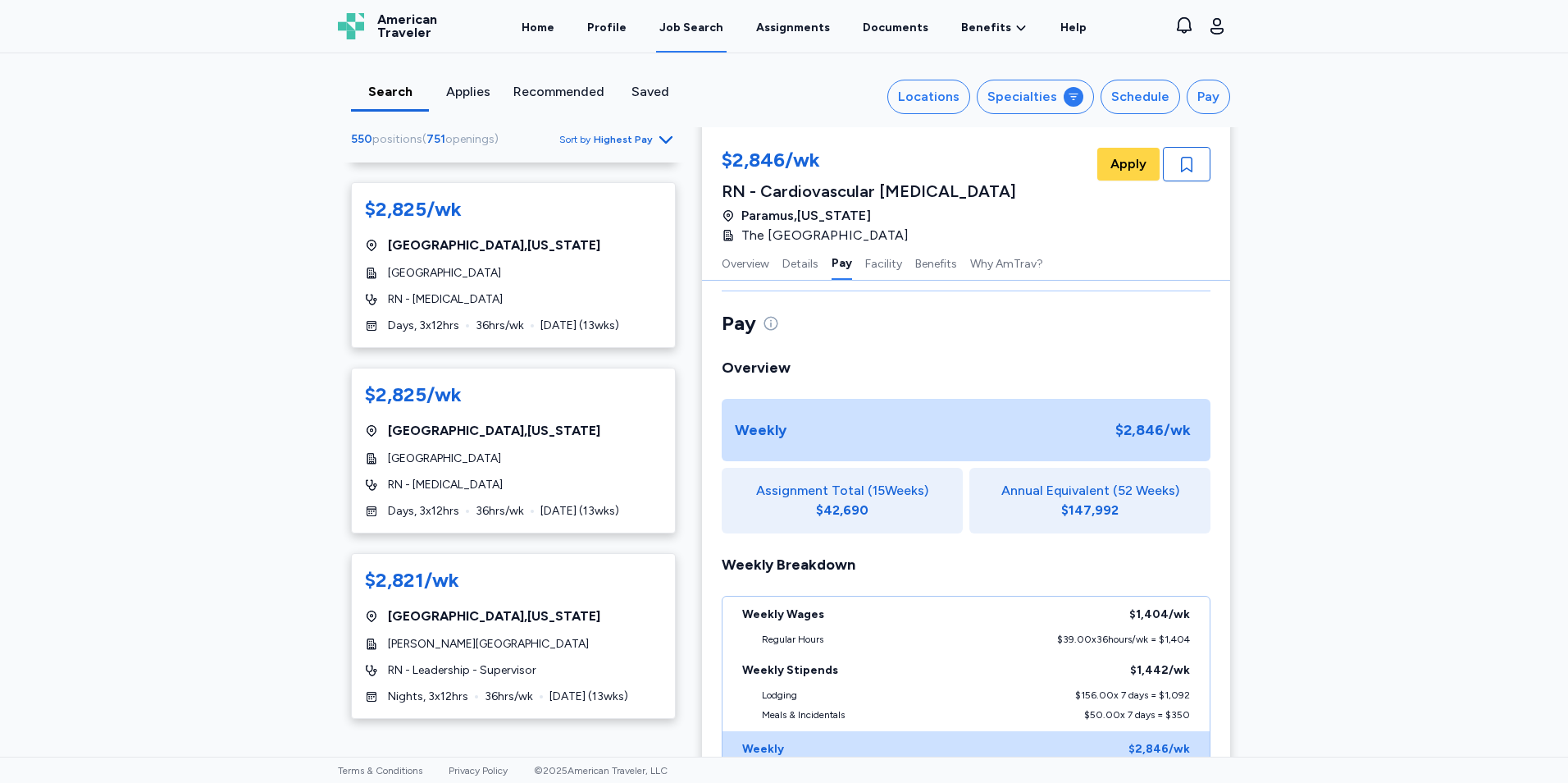
click at [453, 662] on span "RN - Leadership - Supervisor" at bounding box center [462, 670] width 148 height 17
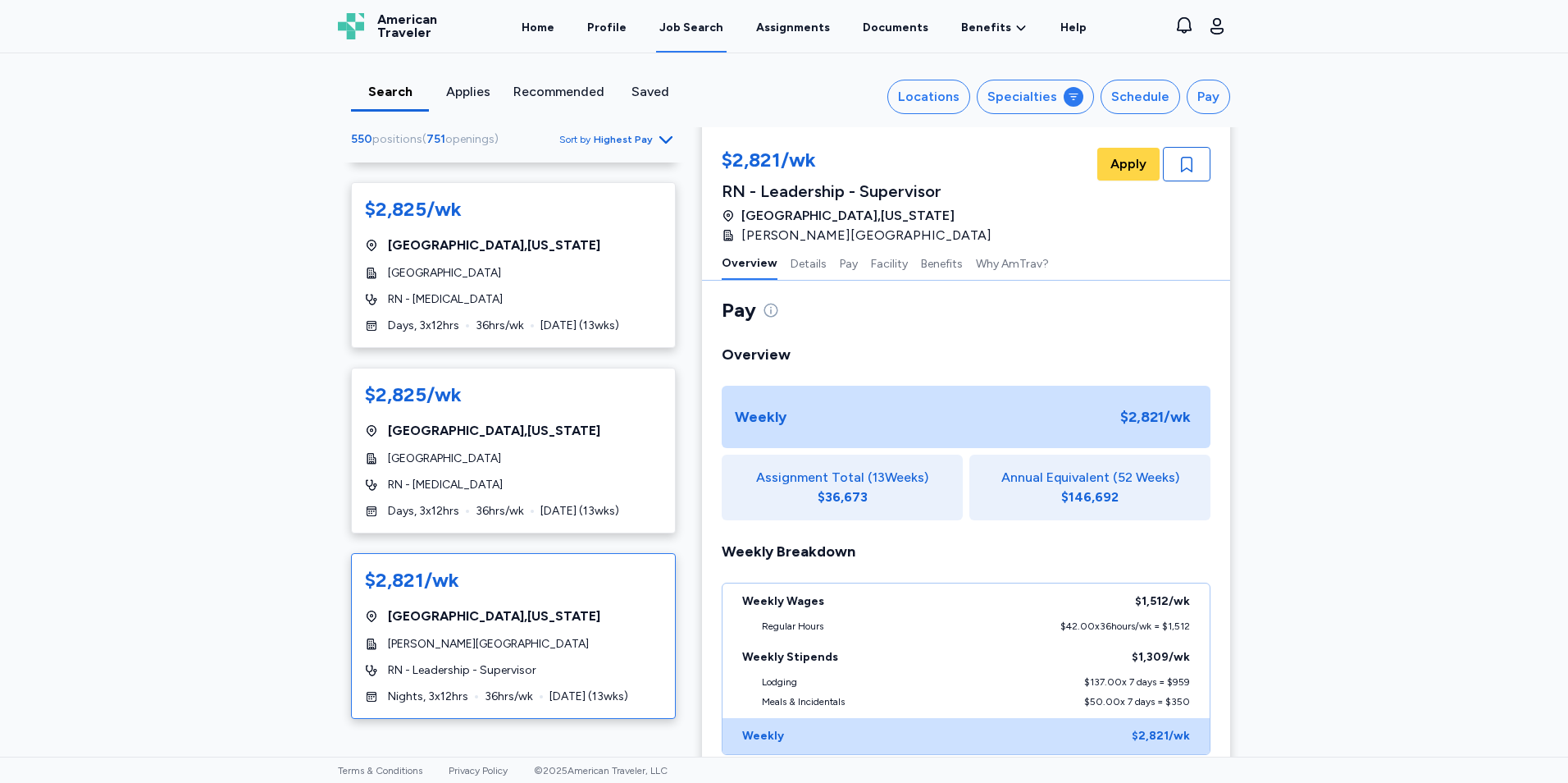
scroll to position [2, 0]
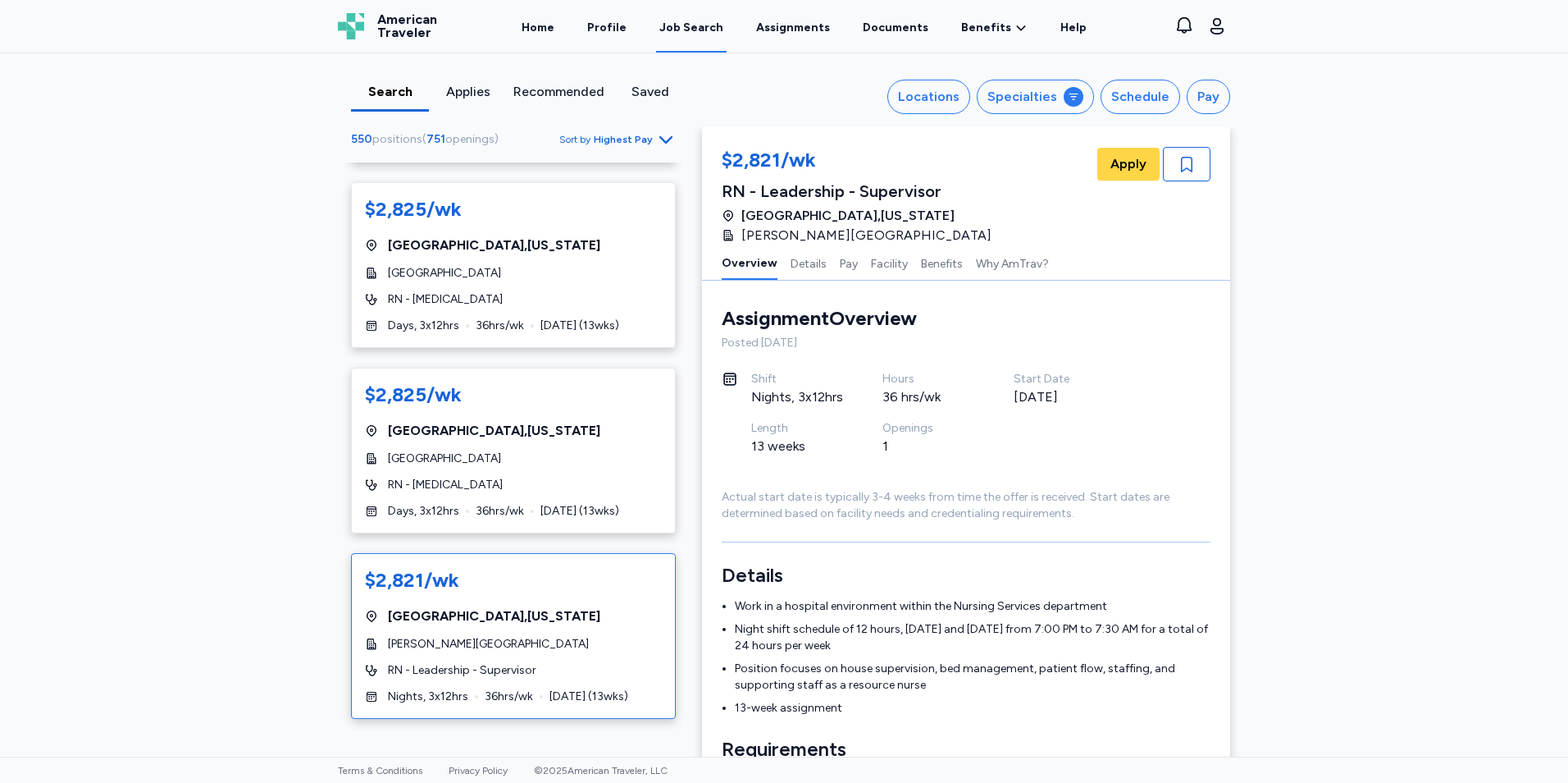
click at [453, 662] on span "RN - Leadership - Supervisor" at bounding box center [462, 670] width 148 height 17
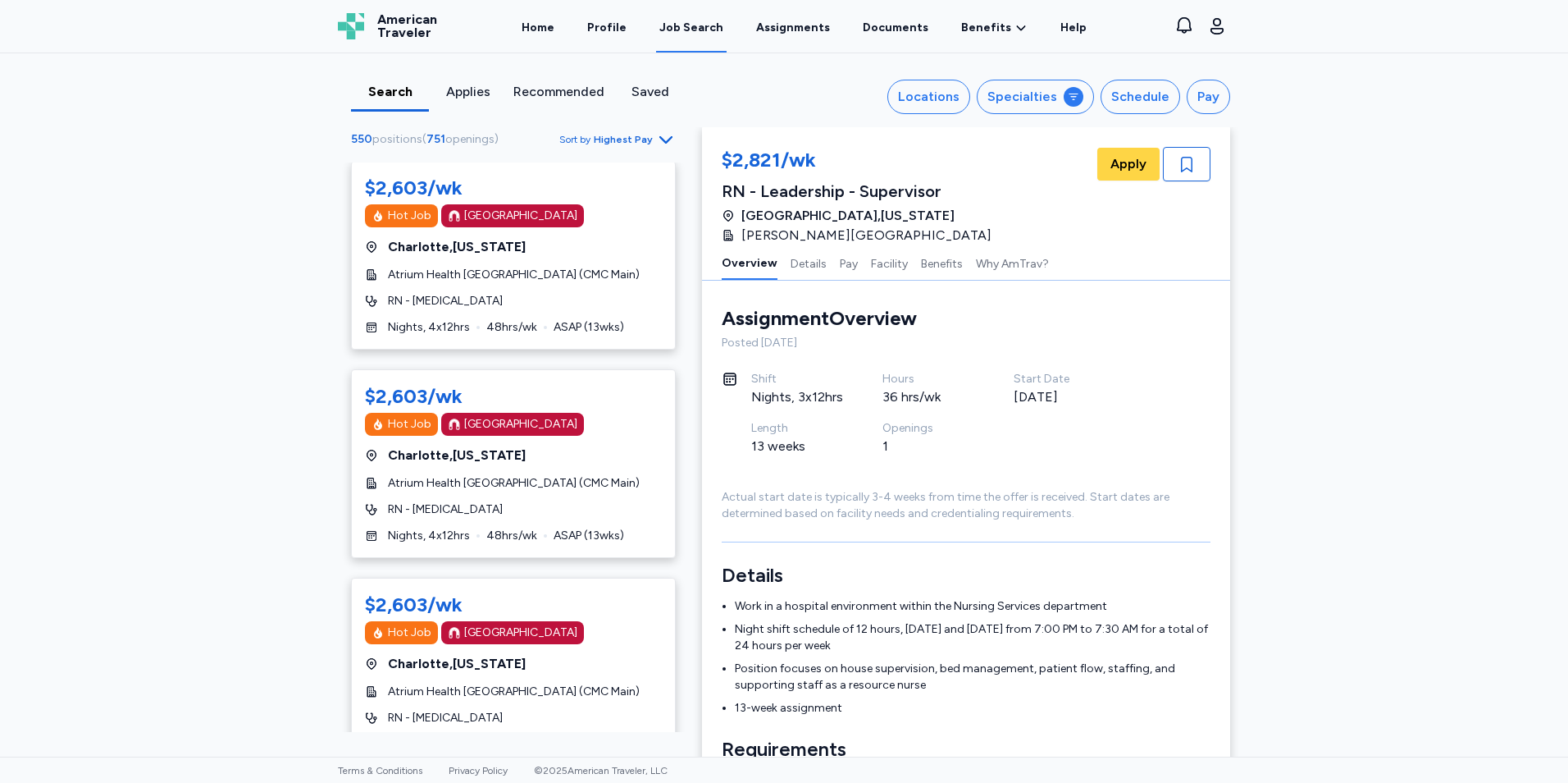
scroll to position [9273, 0]
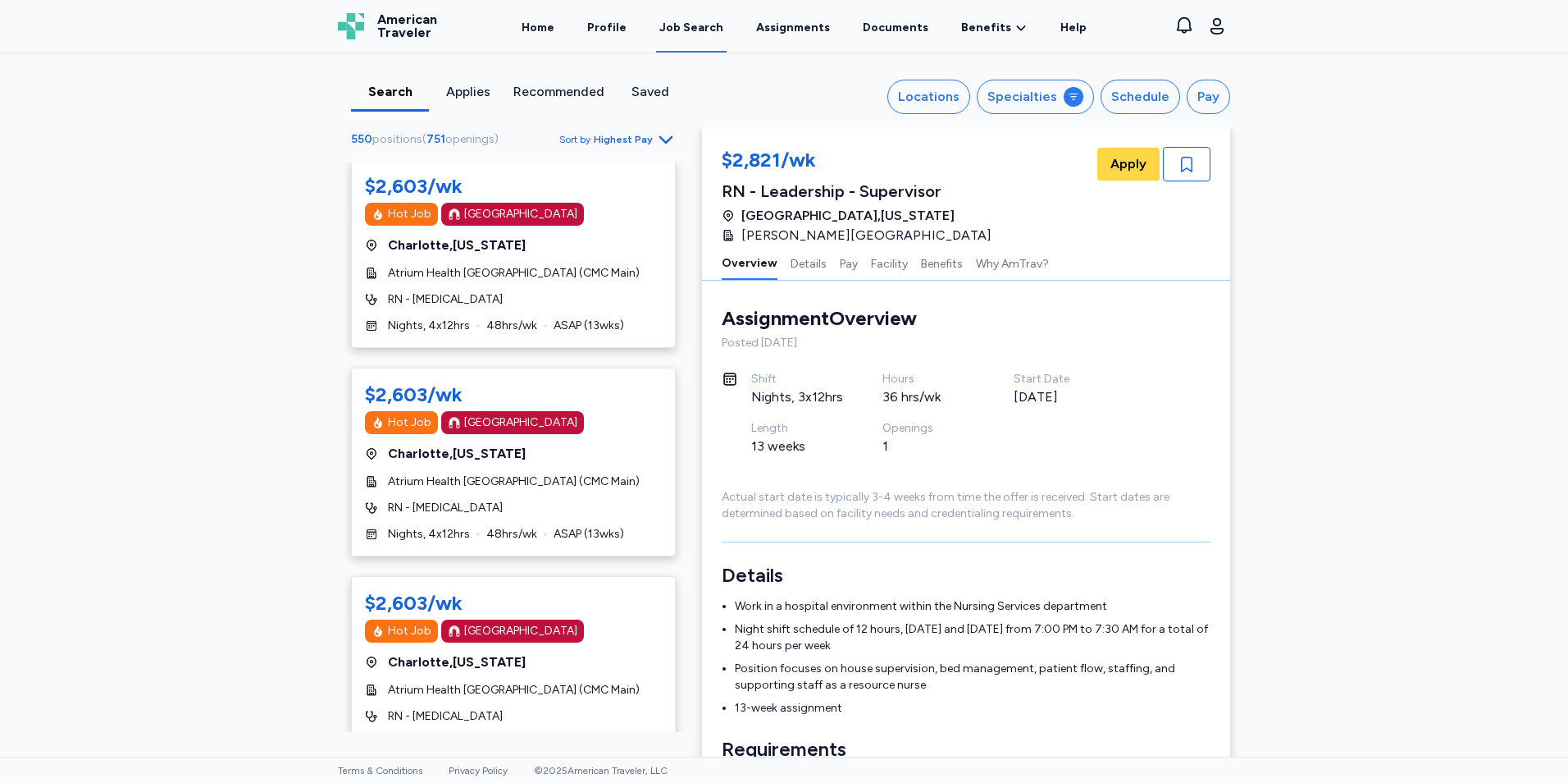
click at [656, 782] on icon "Go to next 50 jobs" at bounding box center [666, 795] width 20 height 20
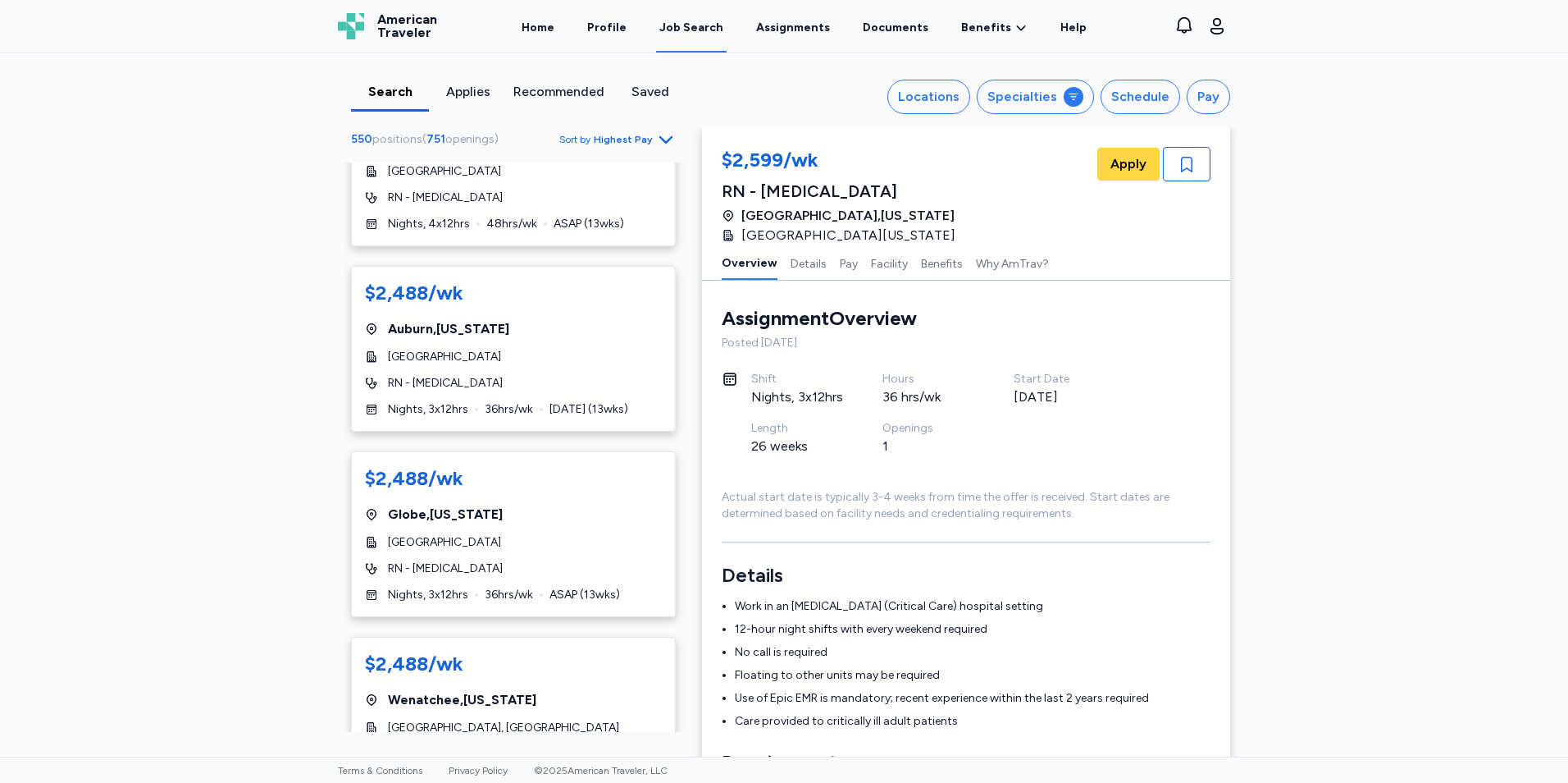
scroll to position [5825, 0]
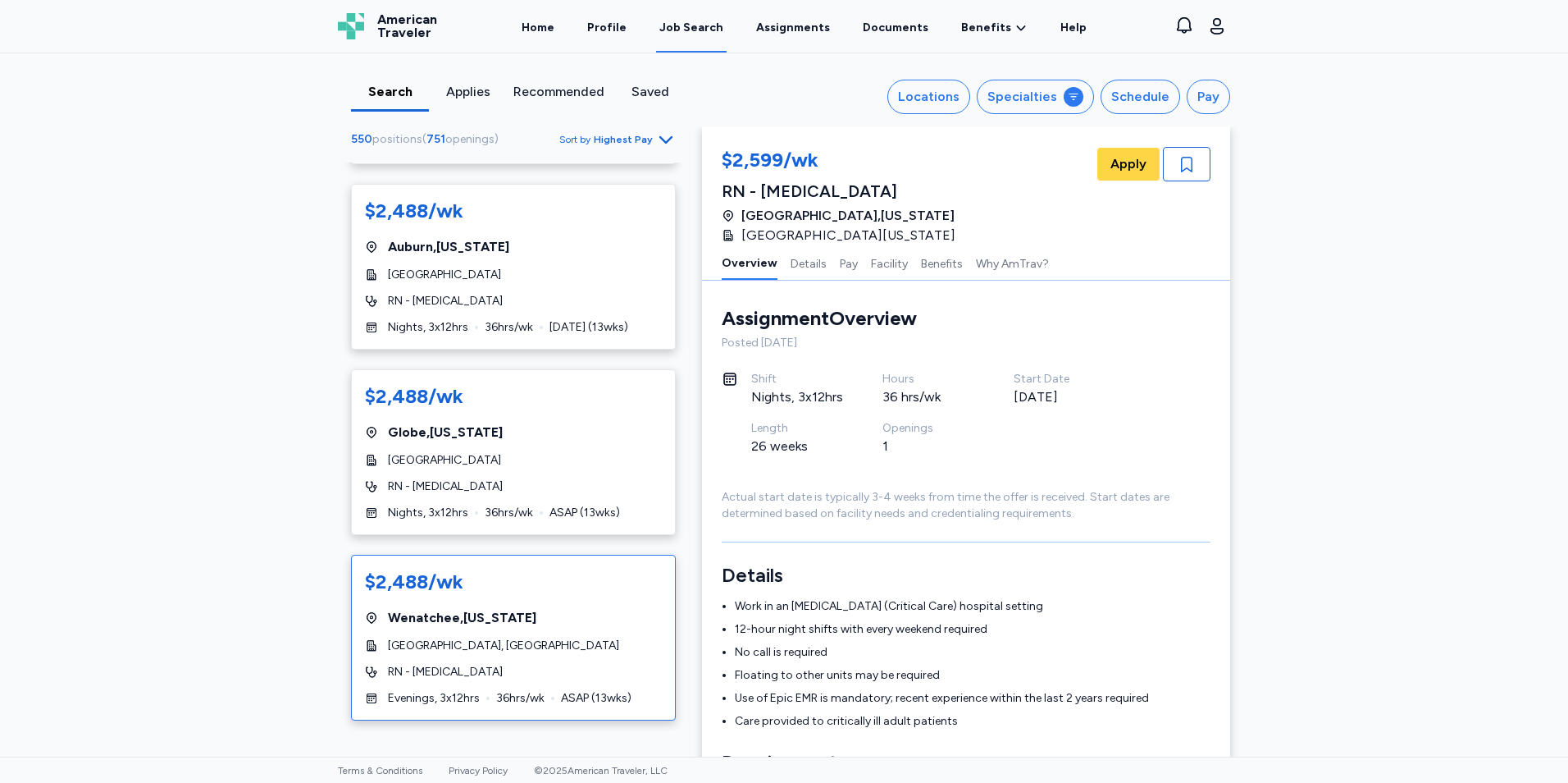
click at [534, 608] on div "Wenatchee , [US_STATE]" at bounding box center [513, 618] width 297 height 20
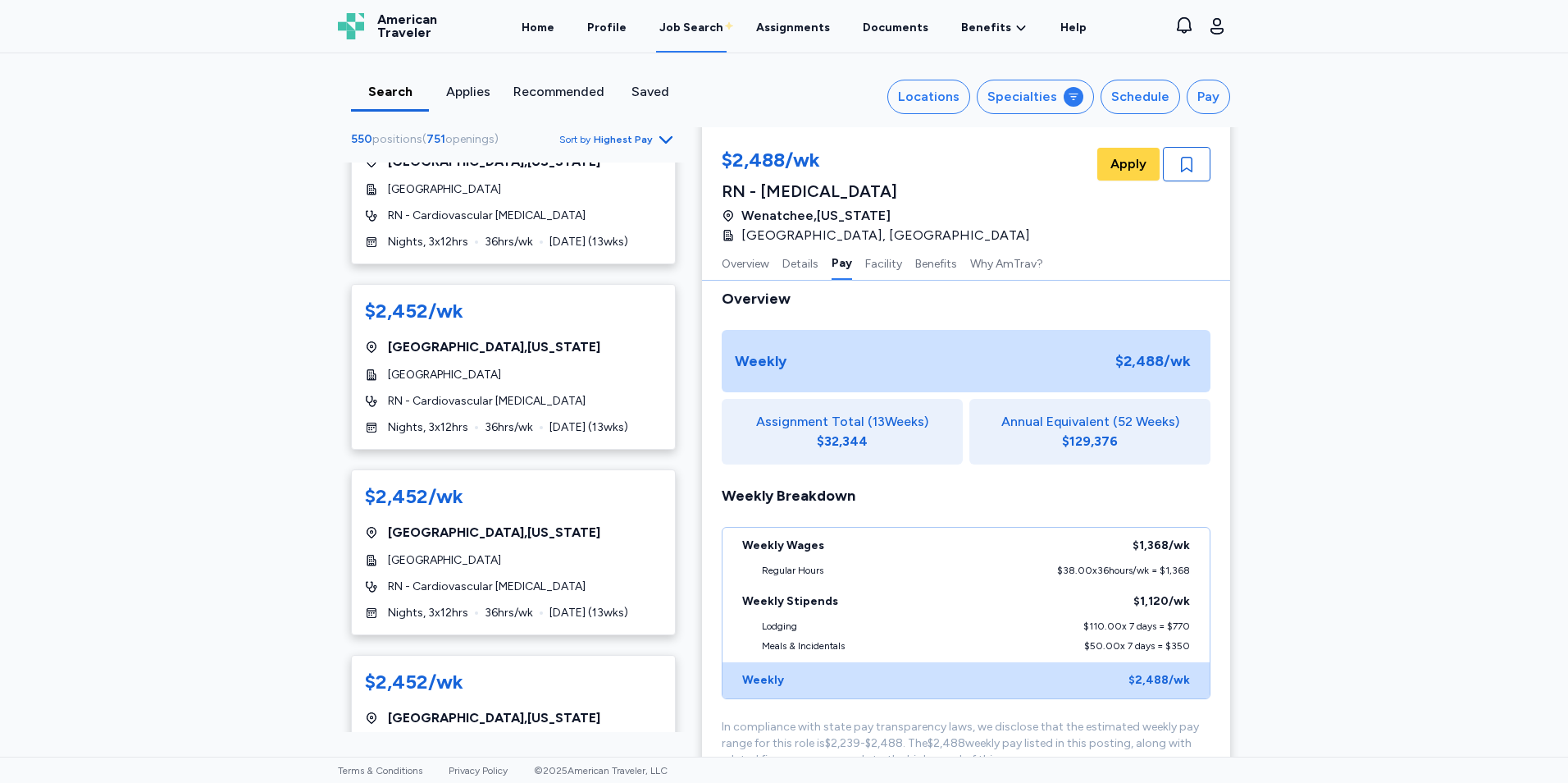
scroll to position [8942, 0]
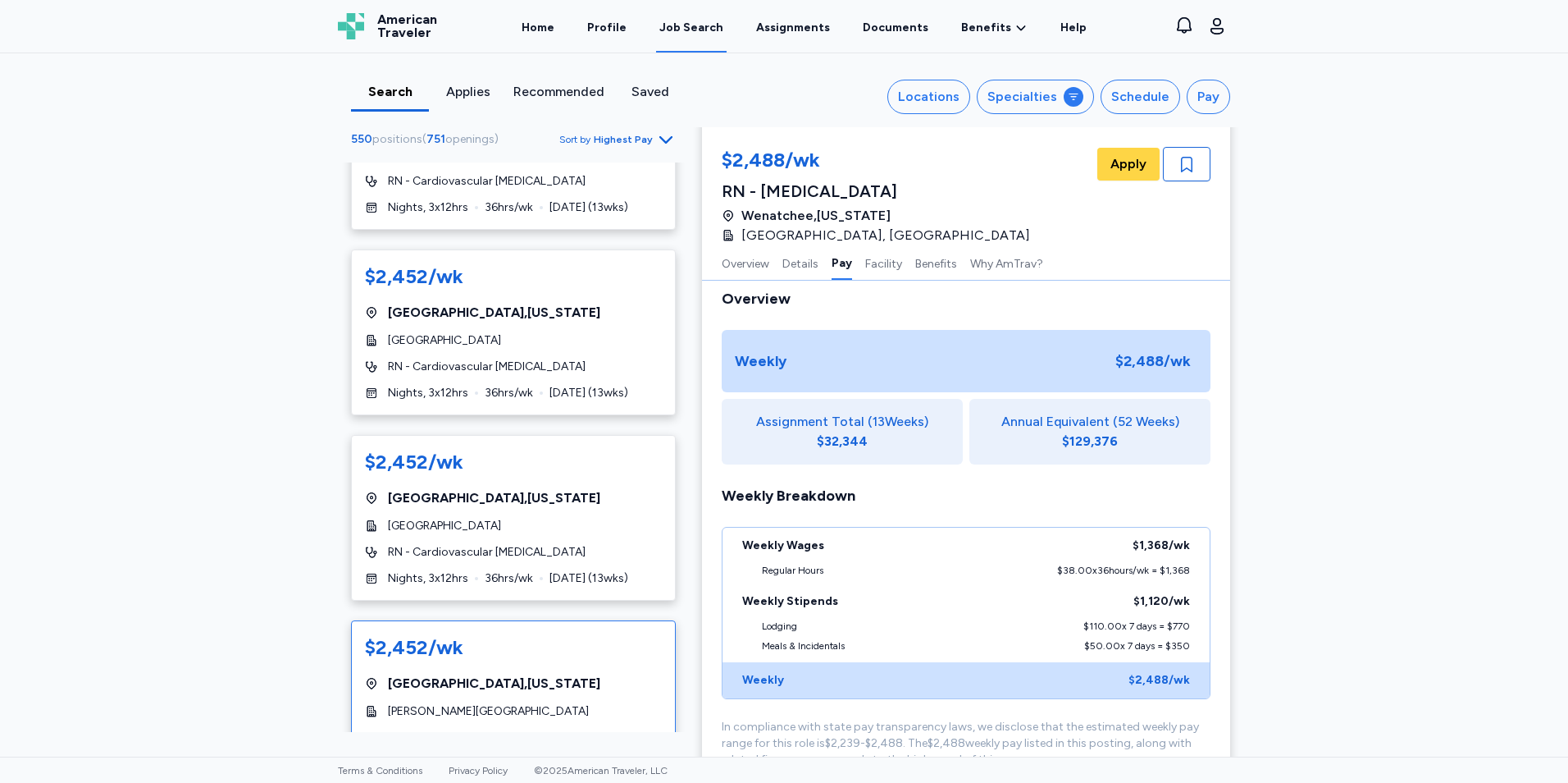
click at [522, 674] on span "[GEOGRAPHIC_DATA] , [US_STATE]" at bounding box center [493, 684] width 213 height 20
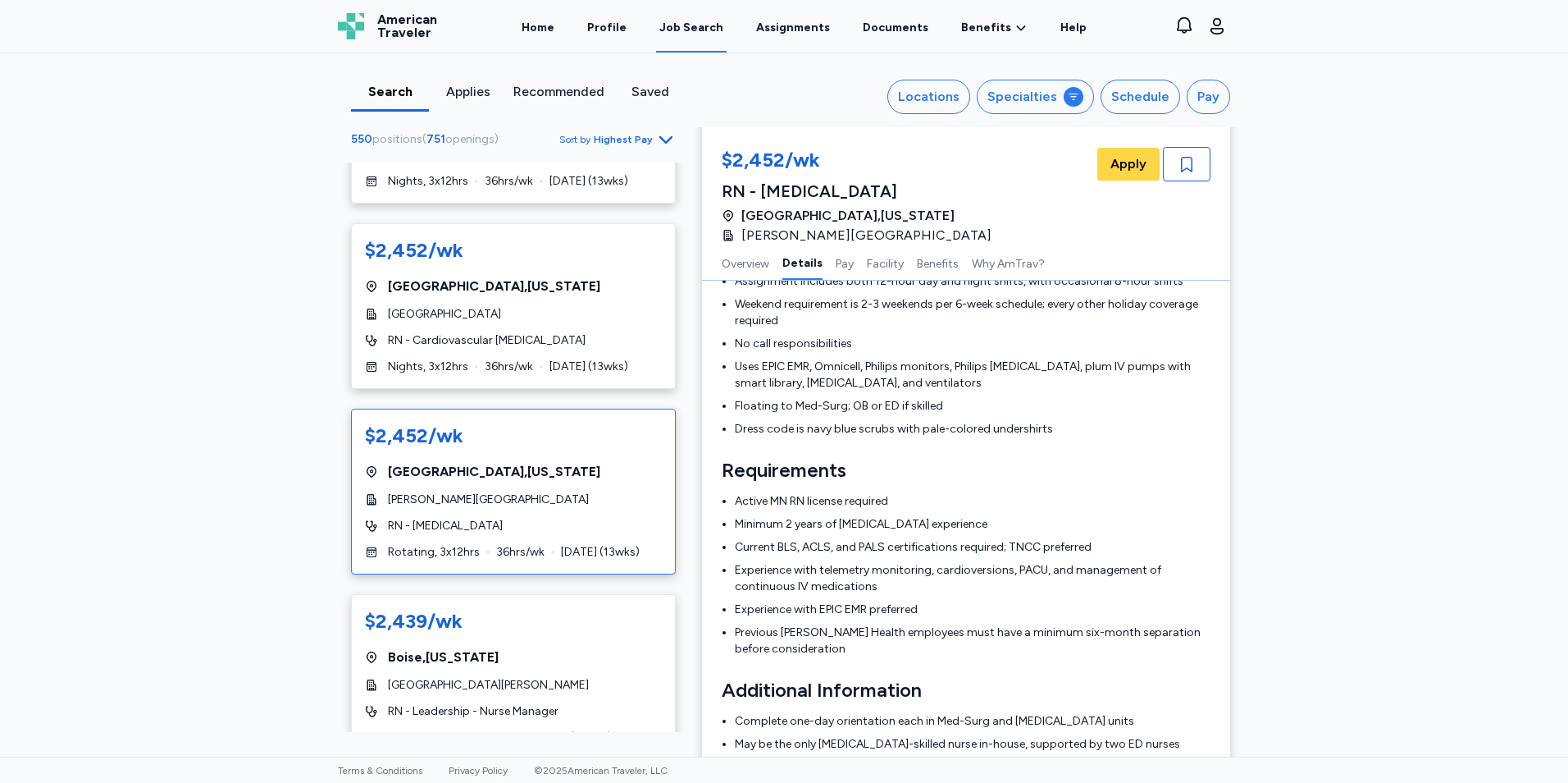
scroll to position [9188, 0]
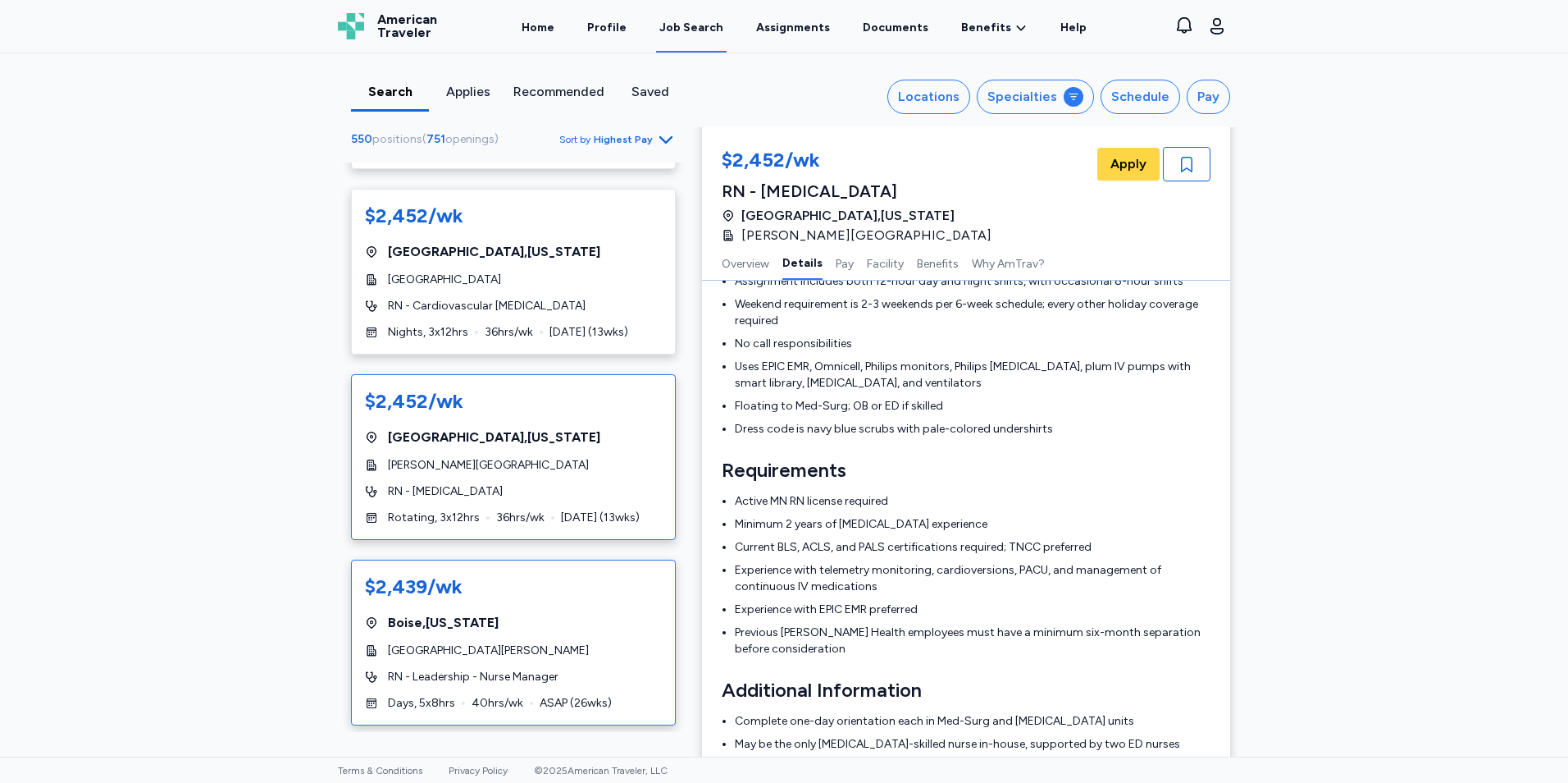
click at [586, 560] on div "$2,439/wk [GEOGRAPHIC_DATA] , [US_STATE] [GEOGRAPHIC_DATA][PERSON_NAME] RN - Le…" at bounding box center [513, 642] width 325 height 166
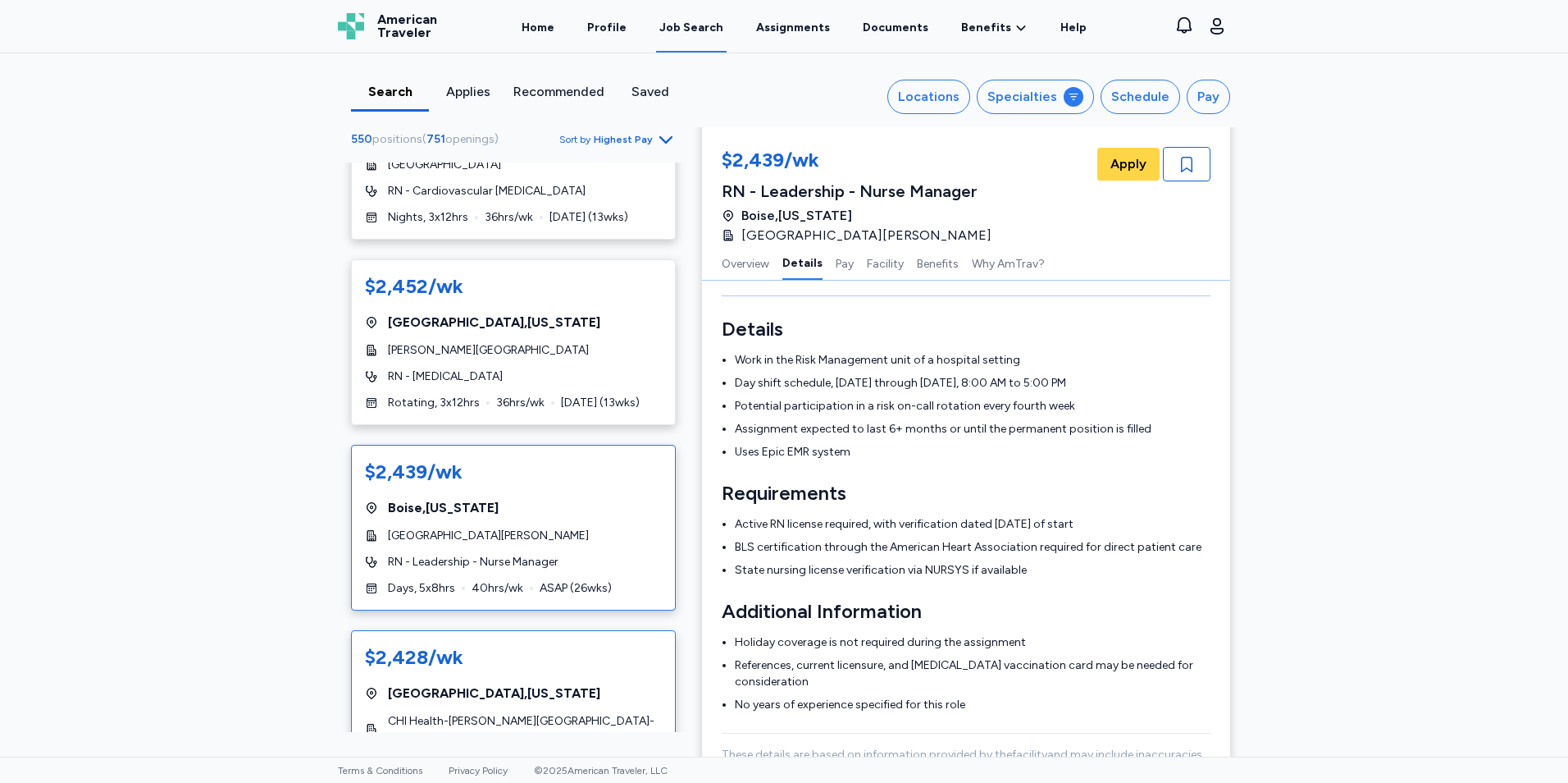
scroll to position [9325, 0]
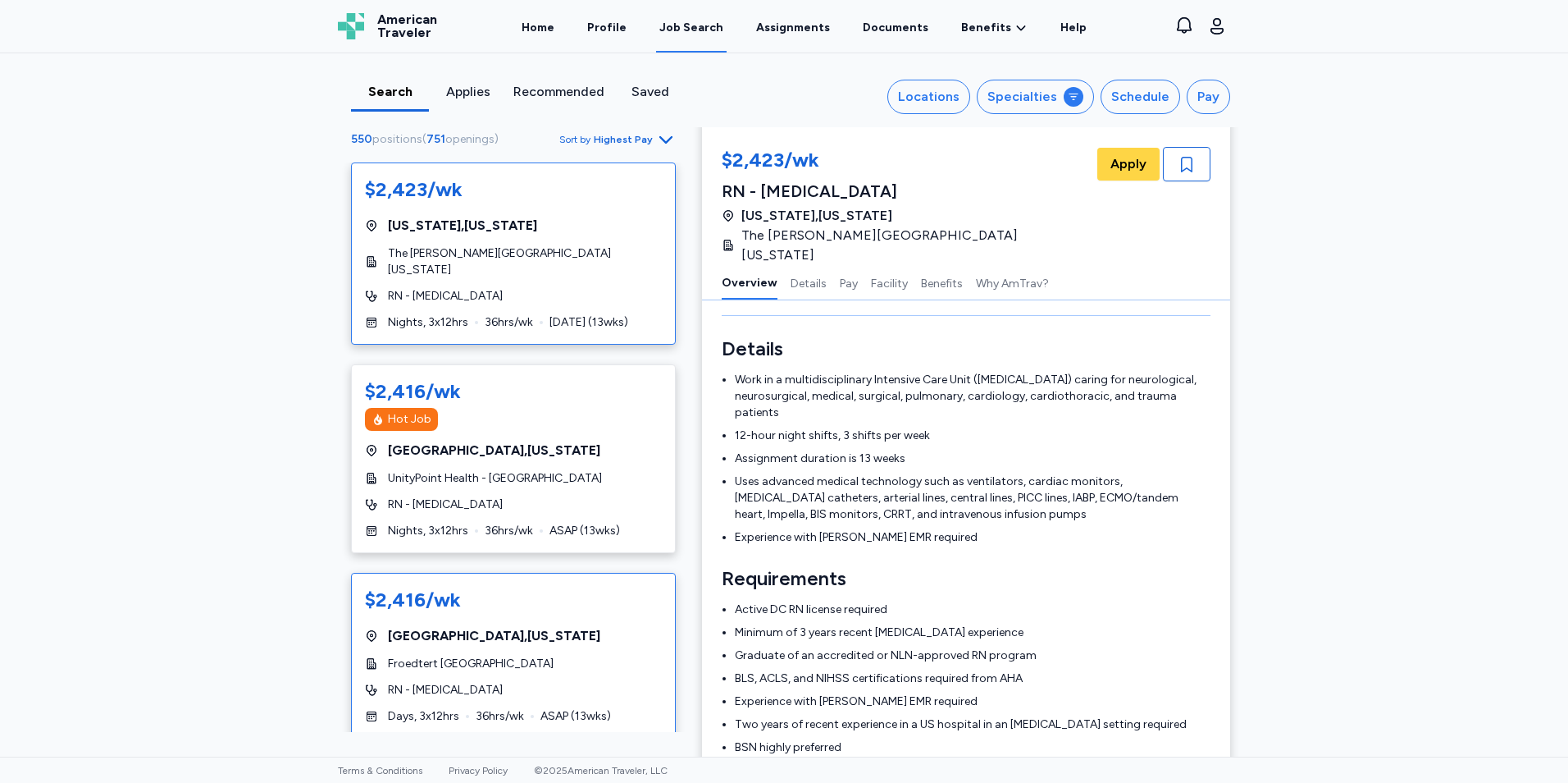
scroll to position [2, 0]
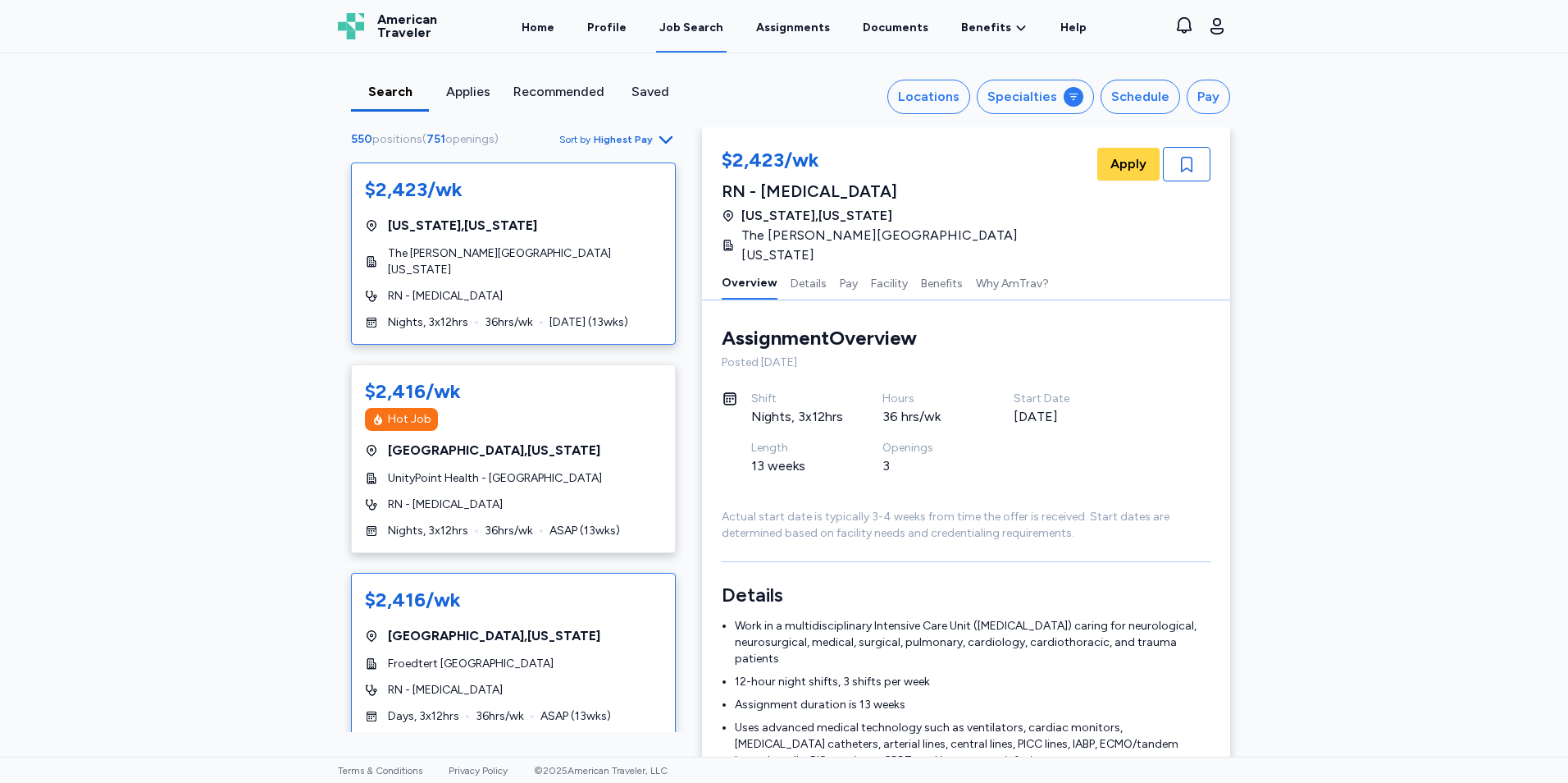
click at [560, 634] on div "$2,416/wk [GEOGRAPHIC_DATA] , [US_STATE] Froedtert [GEOGRAPHIC_DATA] RN - [MEDI…" at bounding box center [513, 655] width 325 height 166
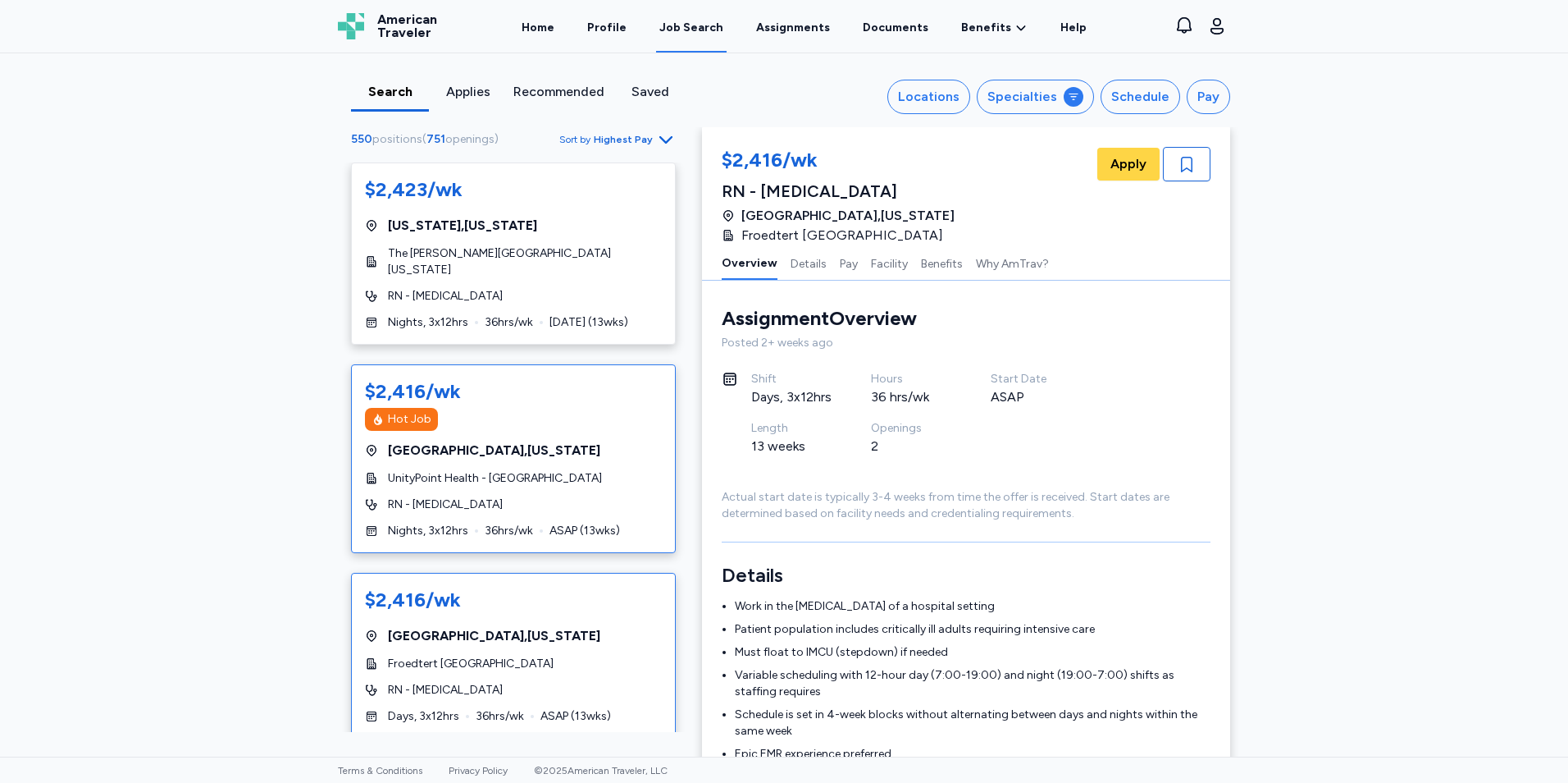
click at [486, 470] on span "UnityPoint Health - [GEOGRAPHIC_DATA]" at bounding box center [494, 479] width 214 height 17
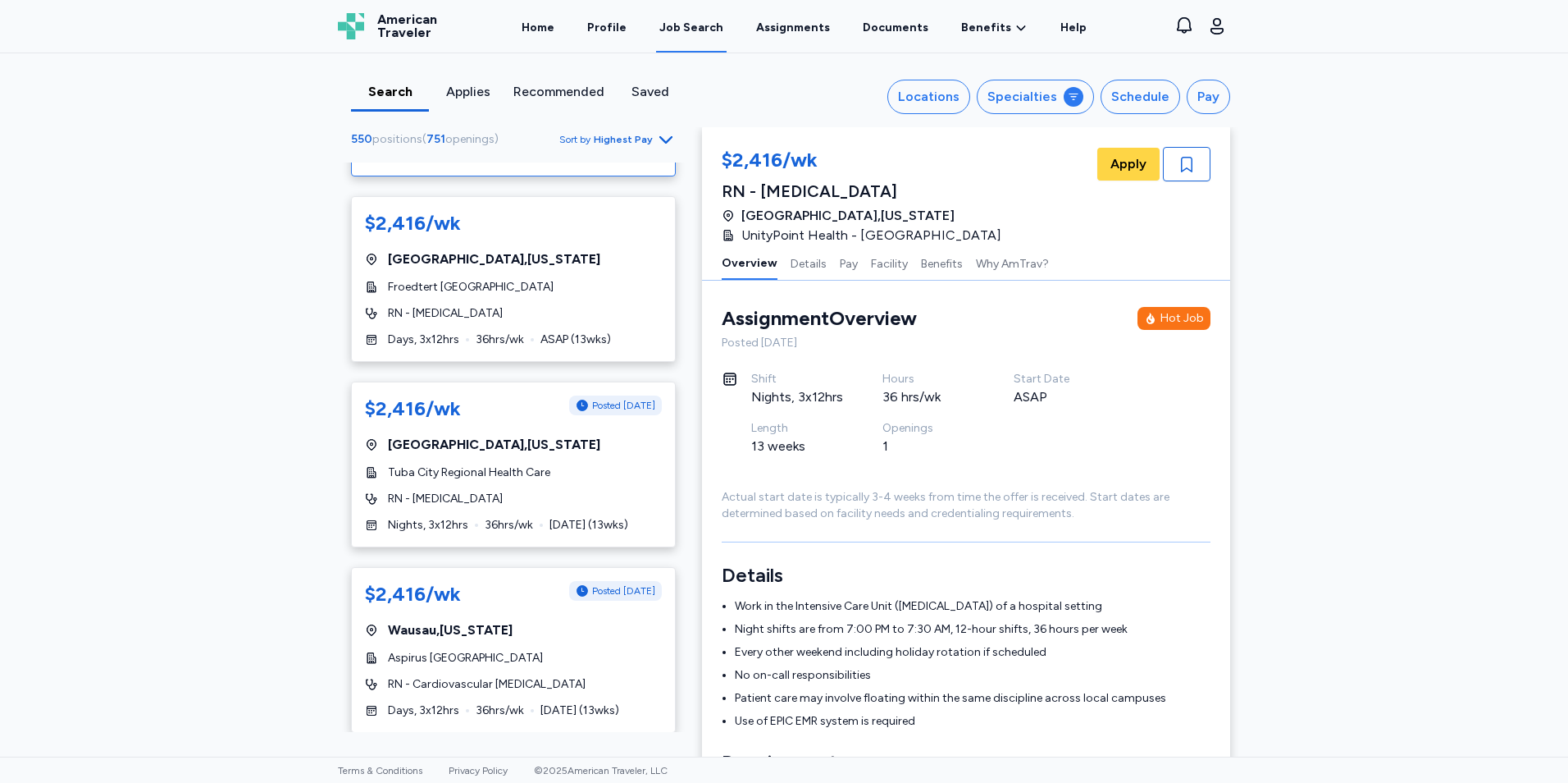
scroll to position [410, 0]
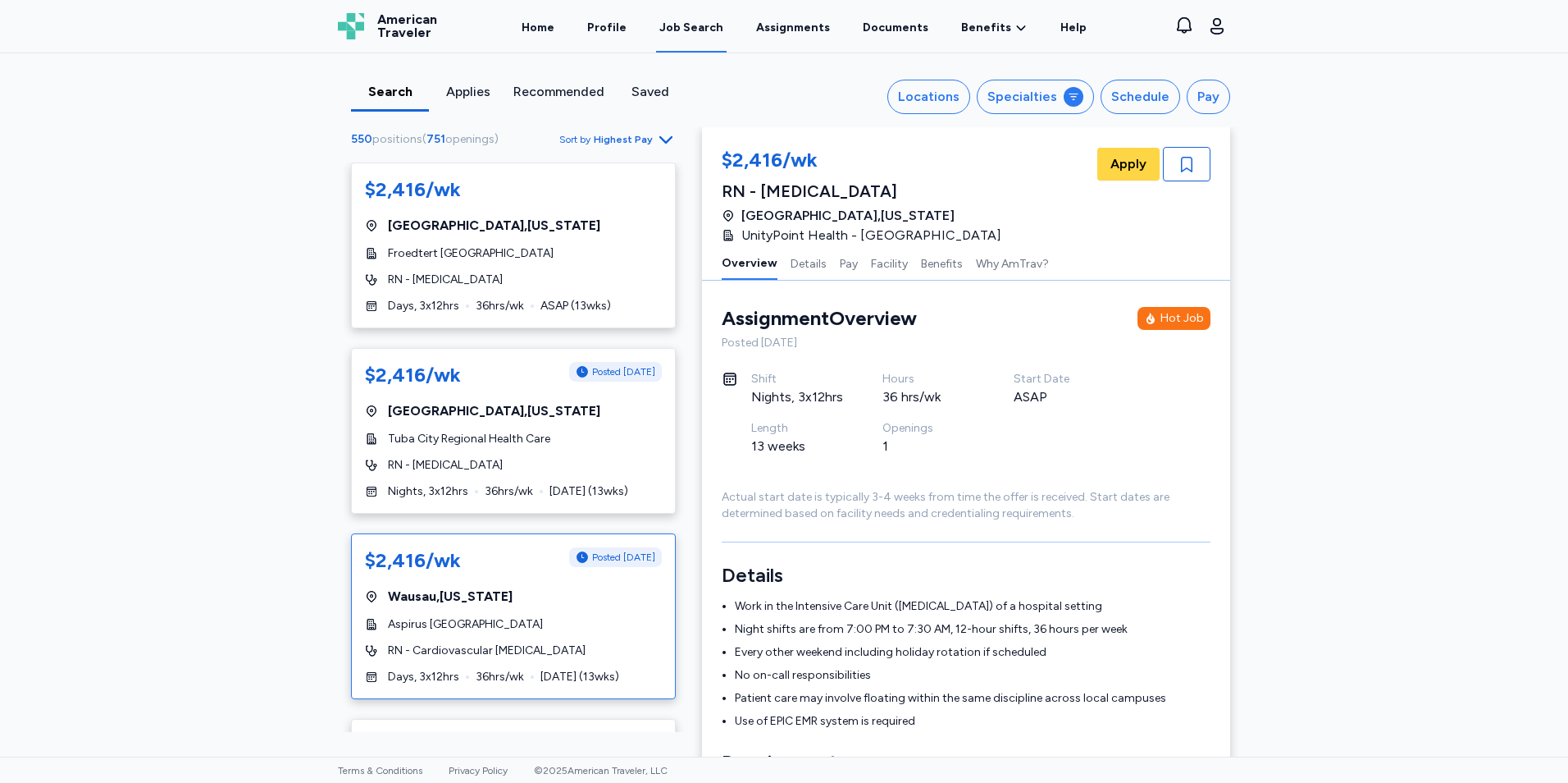
click at [485, 586] on span "[GEOGRAPHIC_DATA] , [US_STATE]" at bounding box center [450, 596] width 125 height 20
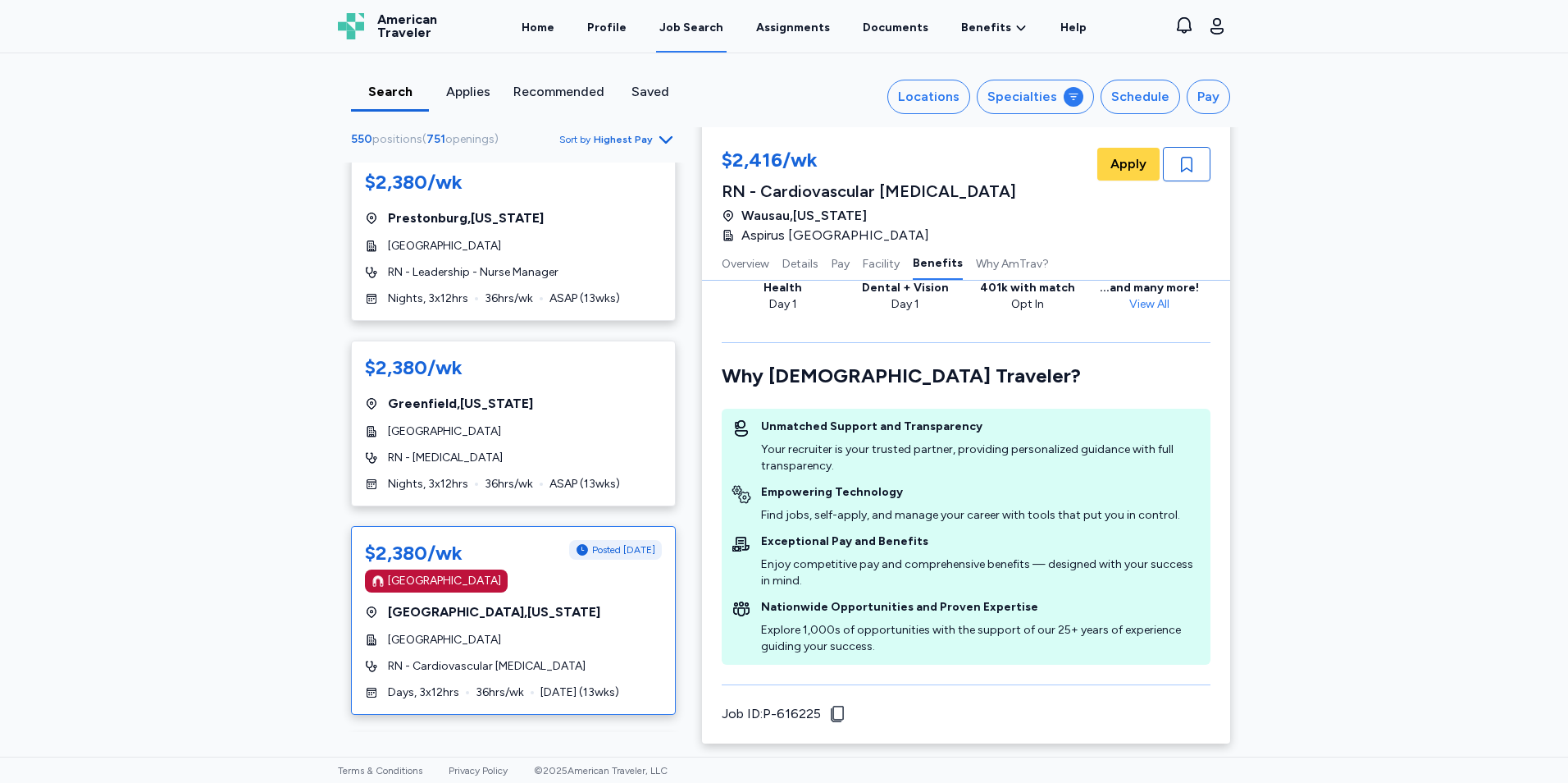
scroll to position [4512, 0]
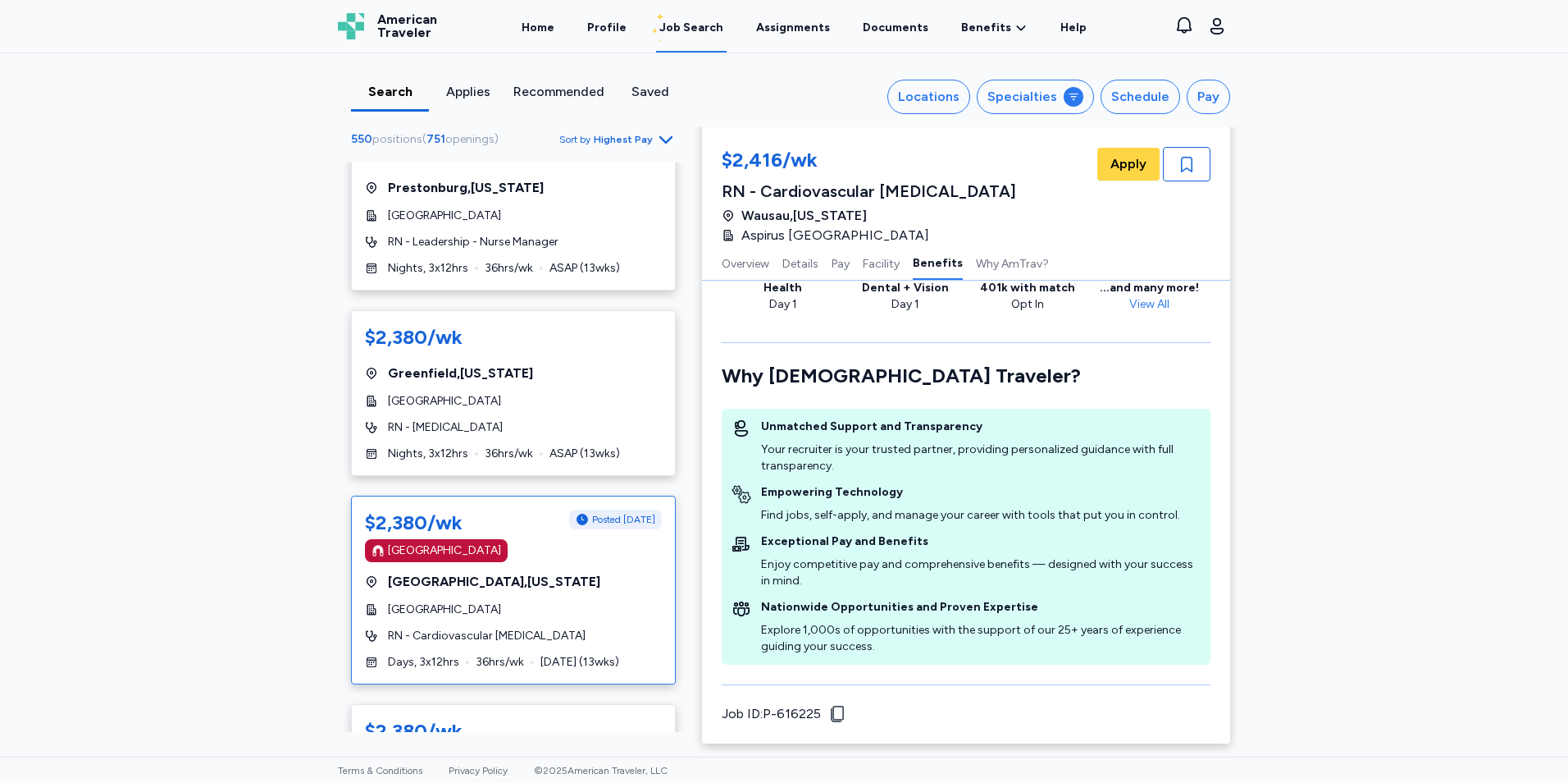
click at [569, 560] on div "$2,380/wk Posted [DATE] [GEOGRAPHIC_DATA] [GEOGRAPHIC_DATA] , [US_STATE][GEOGRA…" at bounding box center [513, 590] width 325 height 188
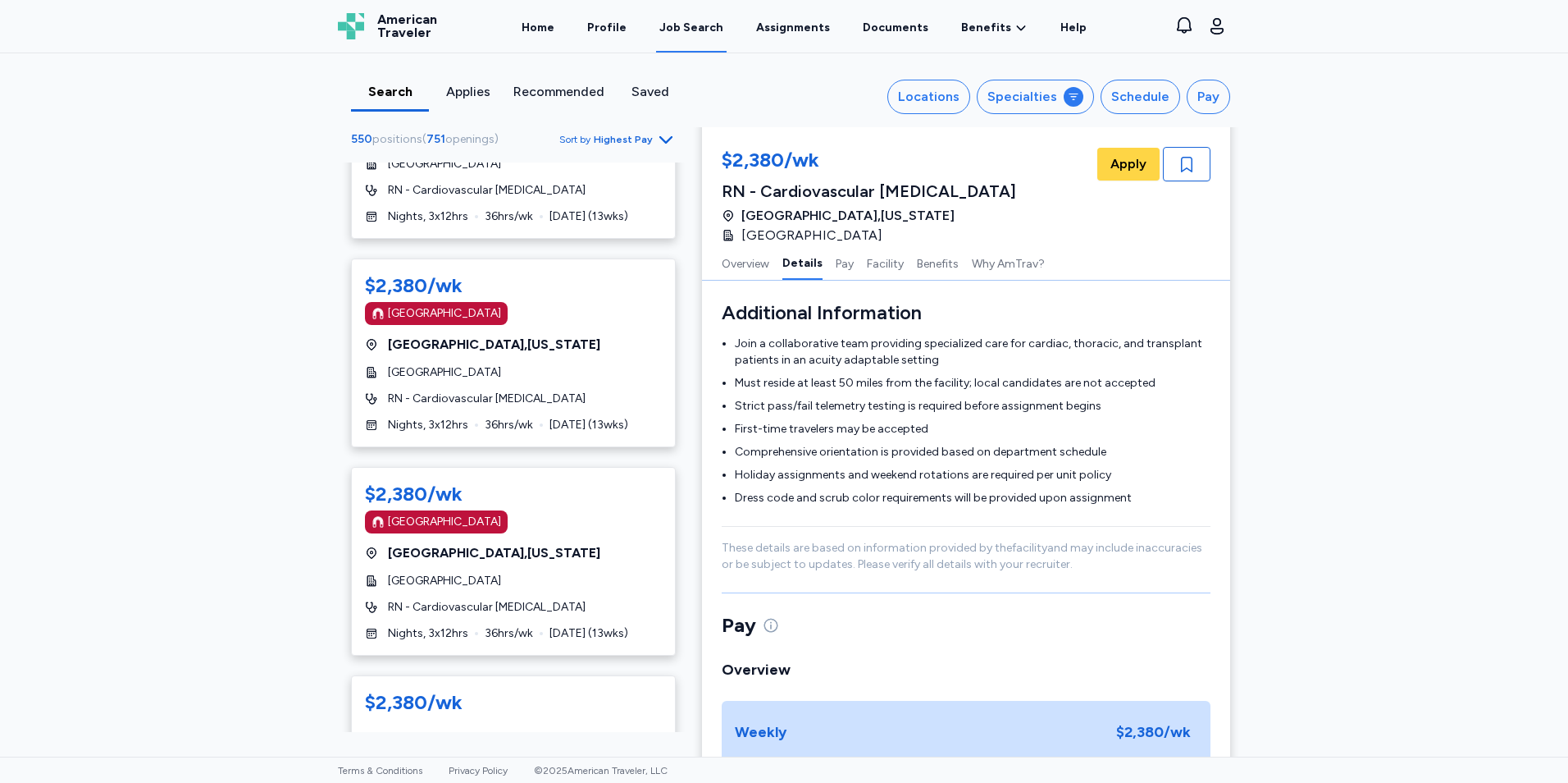
scroll to position [5743, 0]
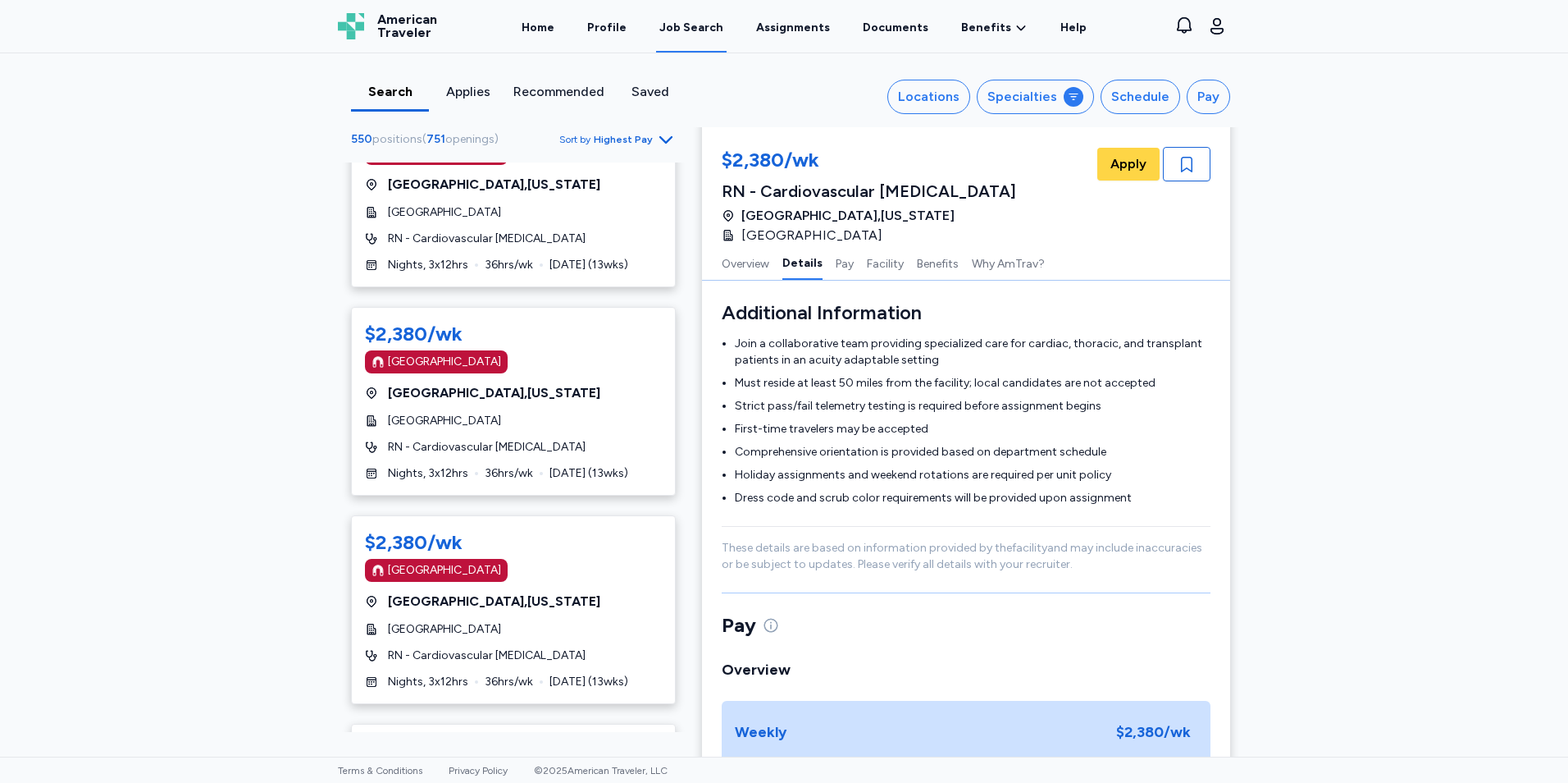
click at [618, 143] on span "Highest Pay" at bounding box center [623, 139] width 59 height 13
click at [584, 212] on div "Highest Pay" at bounding box center [572, 211] width 197 height 33
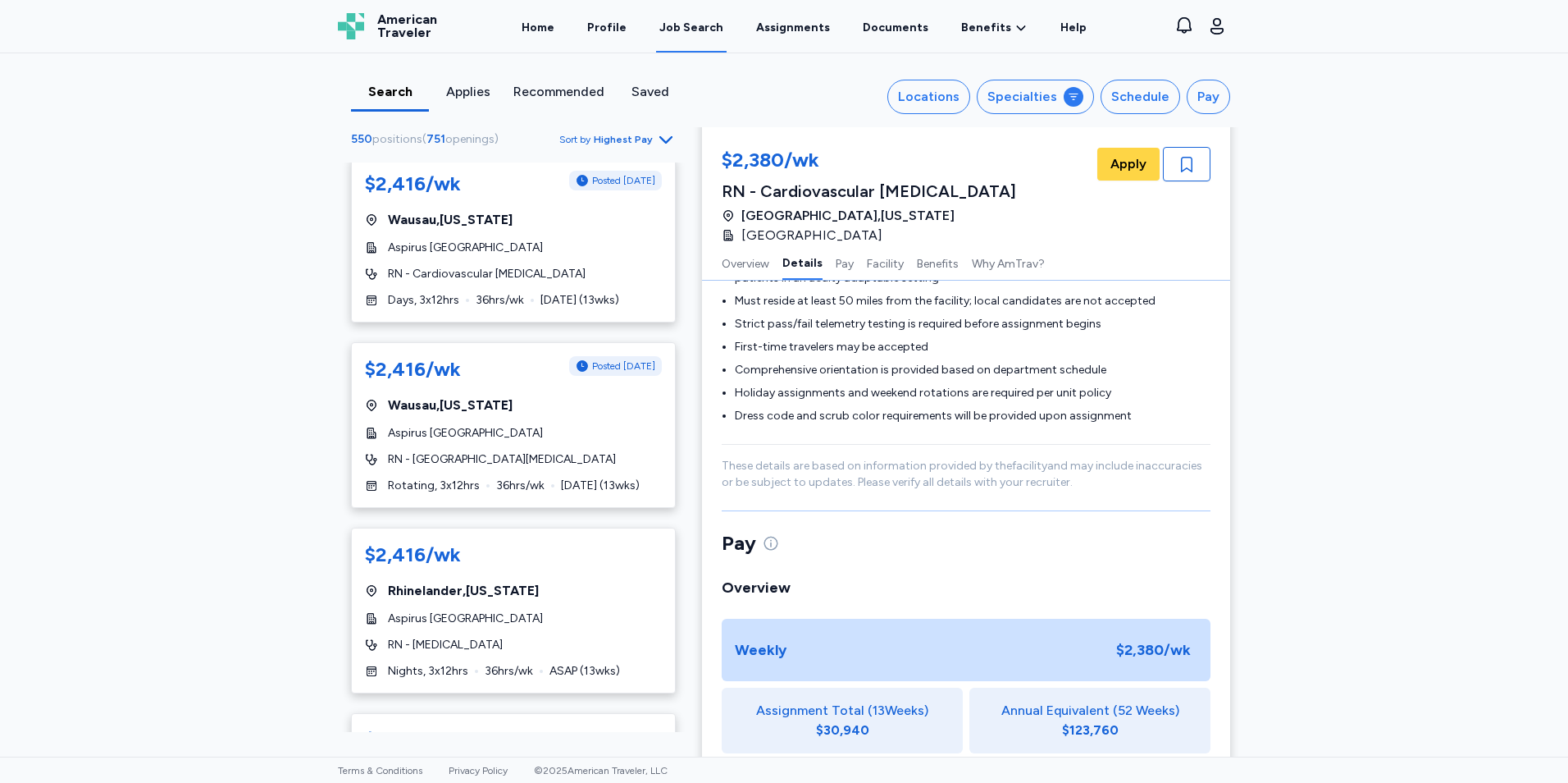
scroll to position [821, 0]
